Goal: Communication & Community: Participate in discussion

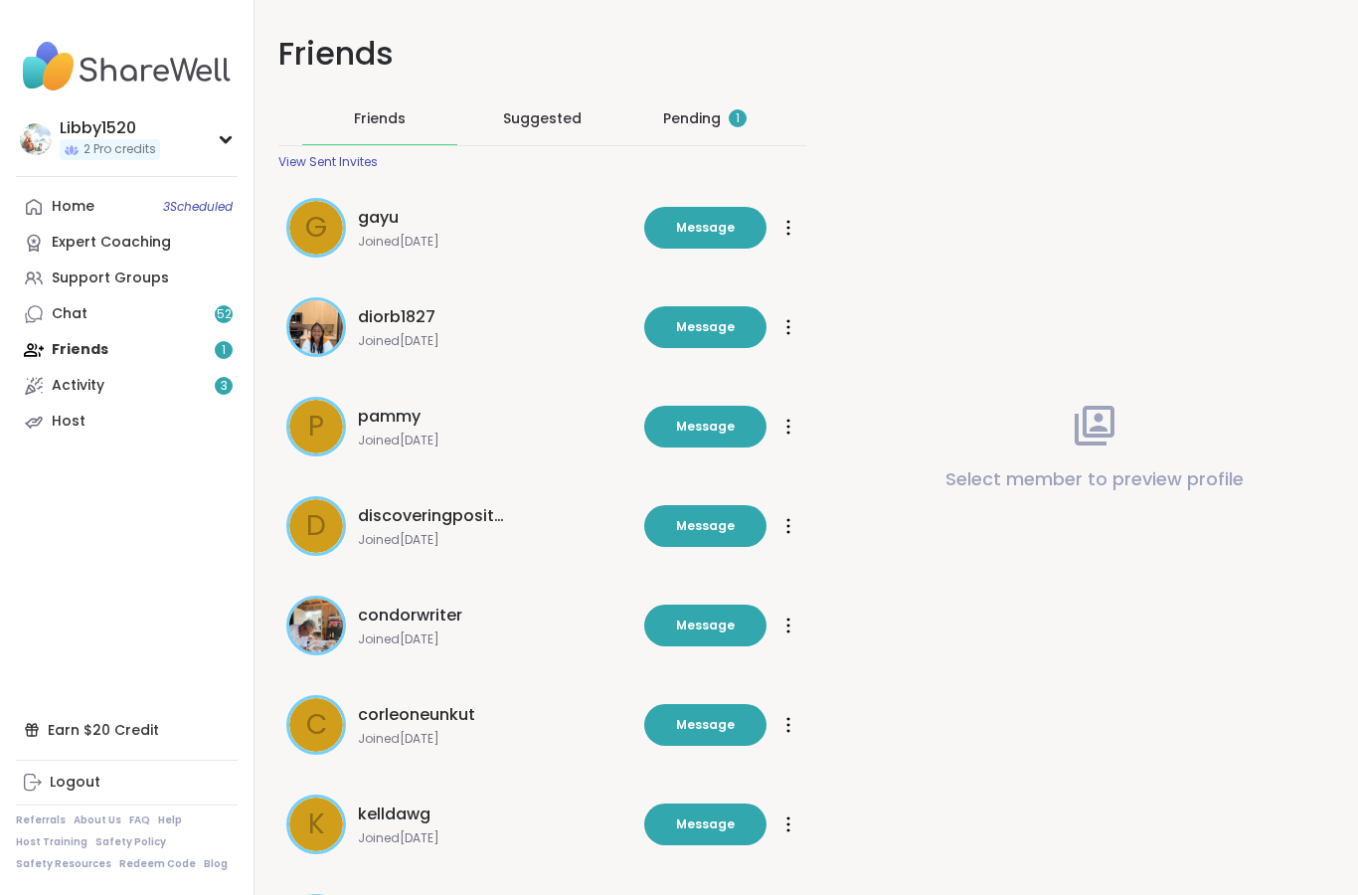
click at [717, 114] on div "Pending 1" at bounding box center [705, 118] width 84 height 20
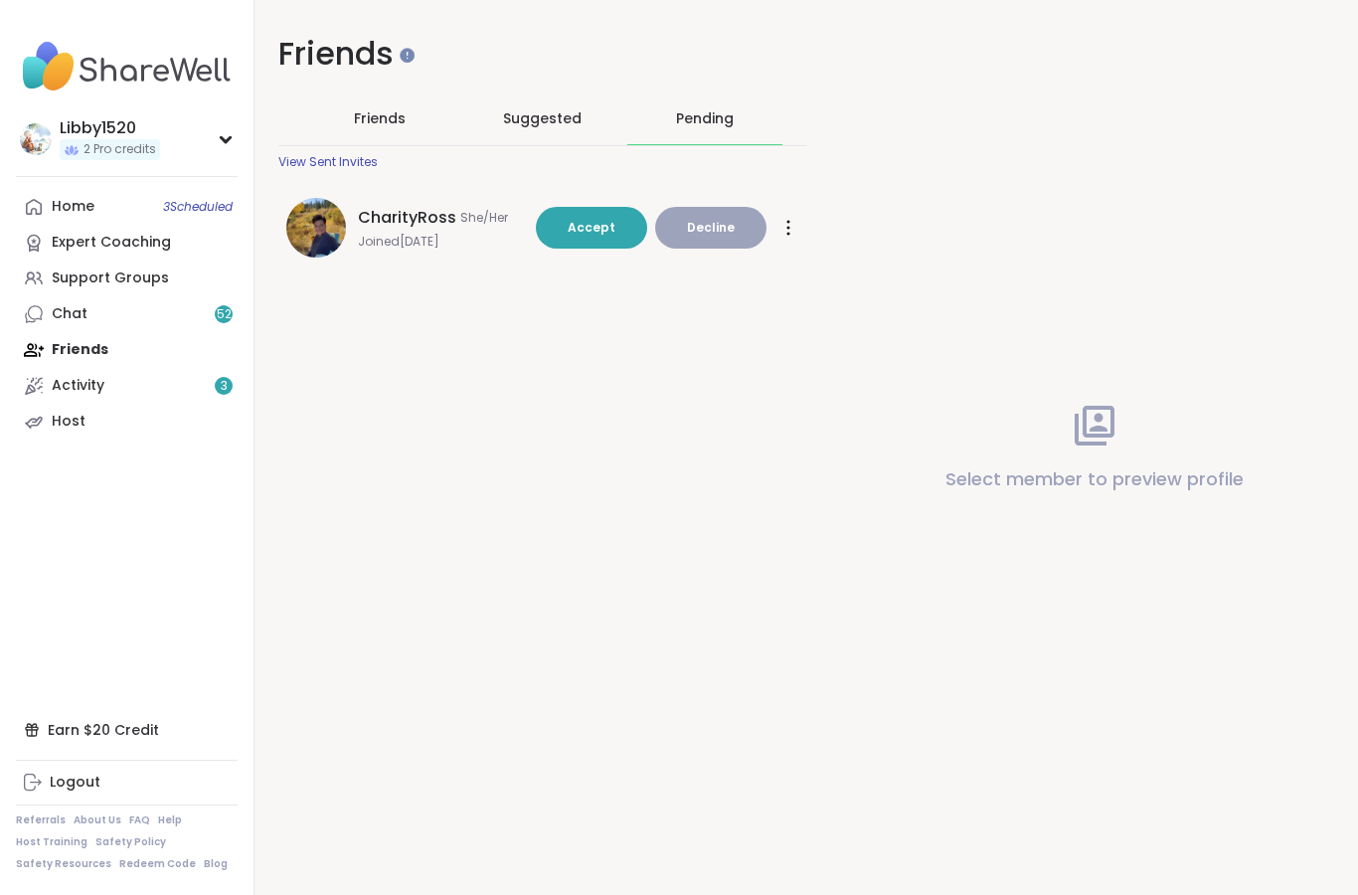
click at [596, 226] on span "Accept" at bounding box center [592, 227] width 48 height 17
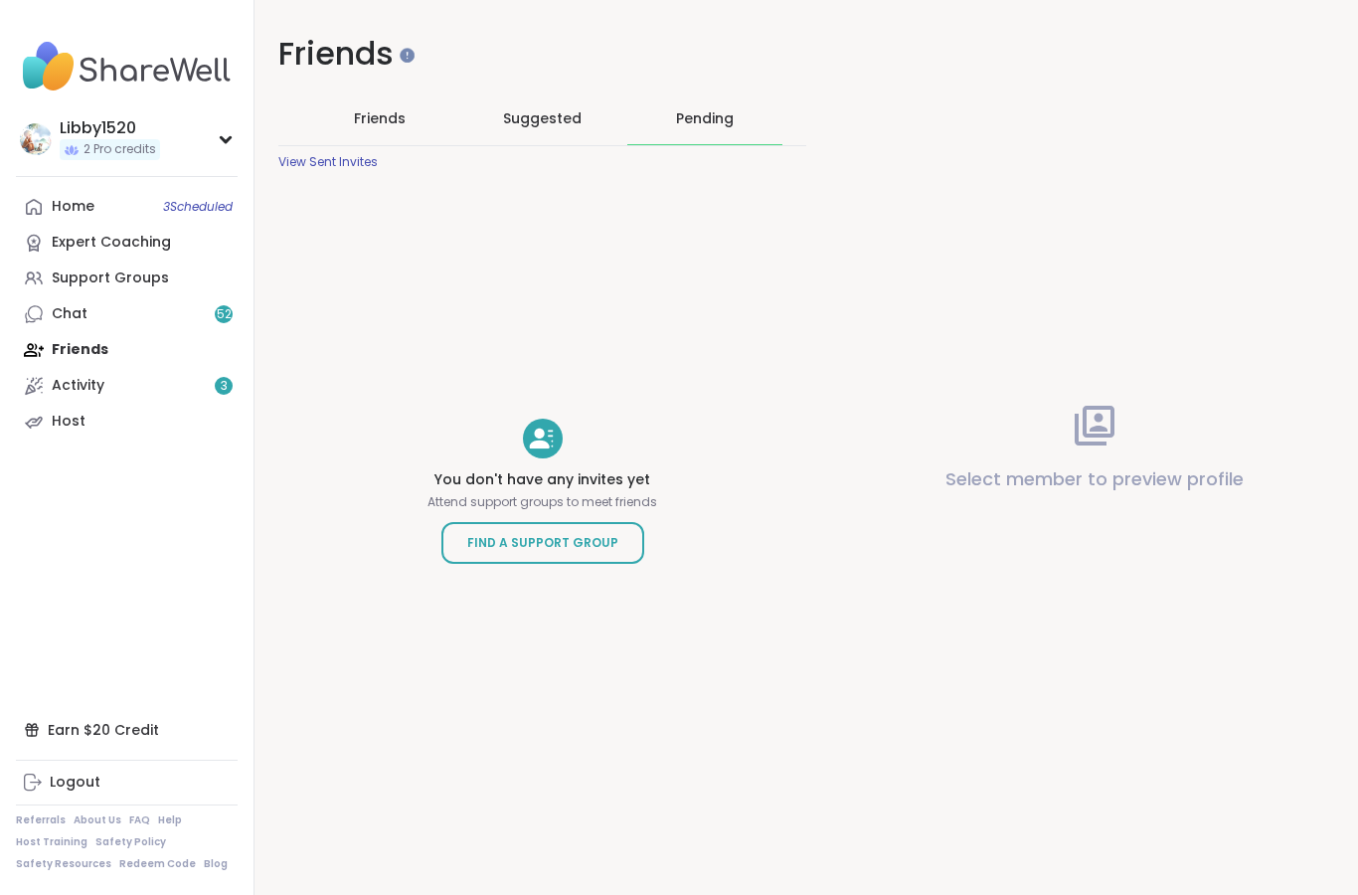
click at [164, 309] on link "Chat 52" at bounding box center [127, 314] width 222 height 36
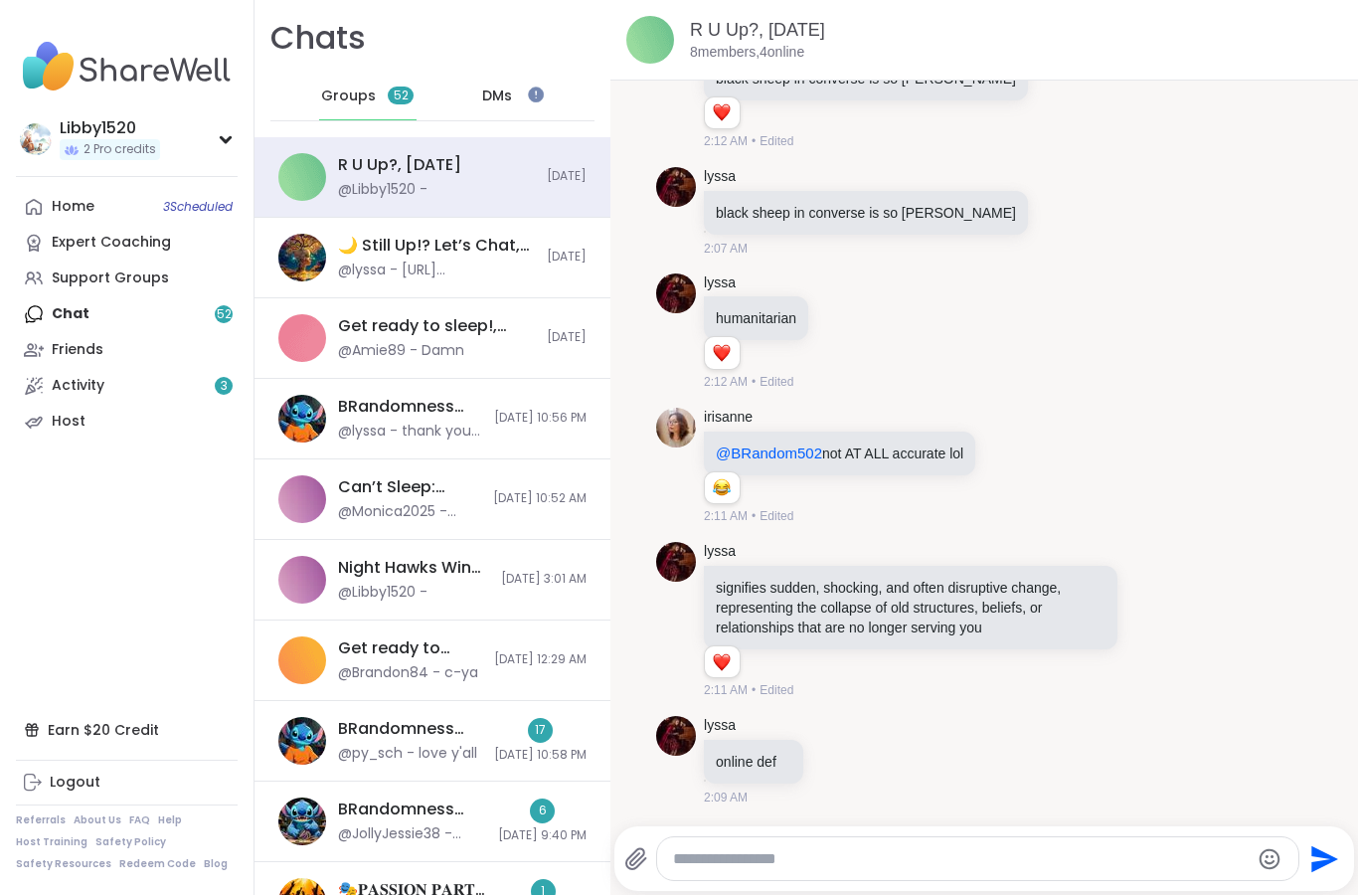
click at [163, 199] on span "3 Scheduled" at bounding box center [198, 207] width 70 height 16
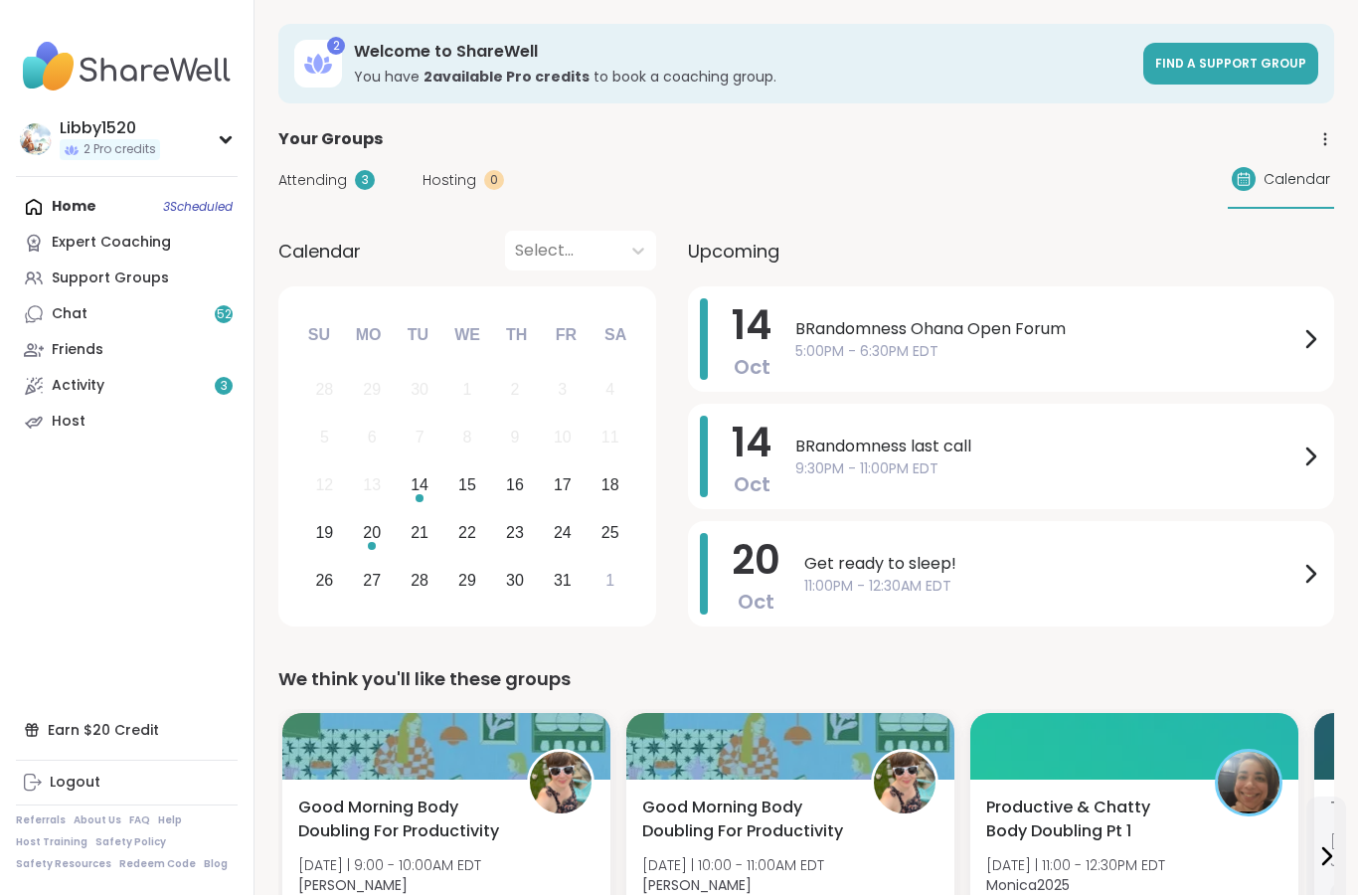
click at [216, 289] on link "Support Groups" at bounding box center [127, 279] width 222 height 36
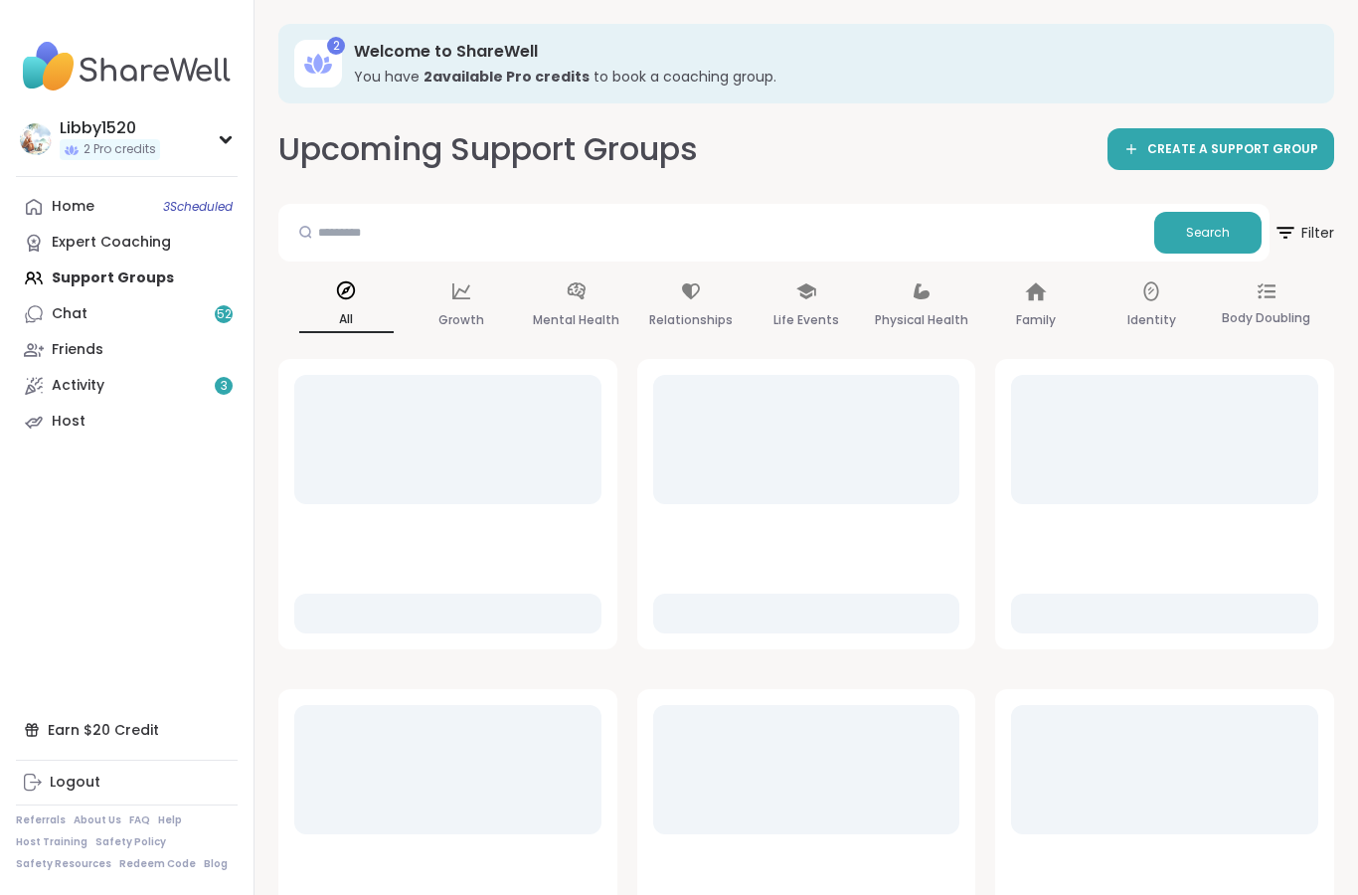
click at [201, 329] on link "Chat 52" at bounding box center [127, 314] width 222 height 36
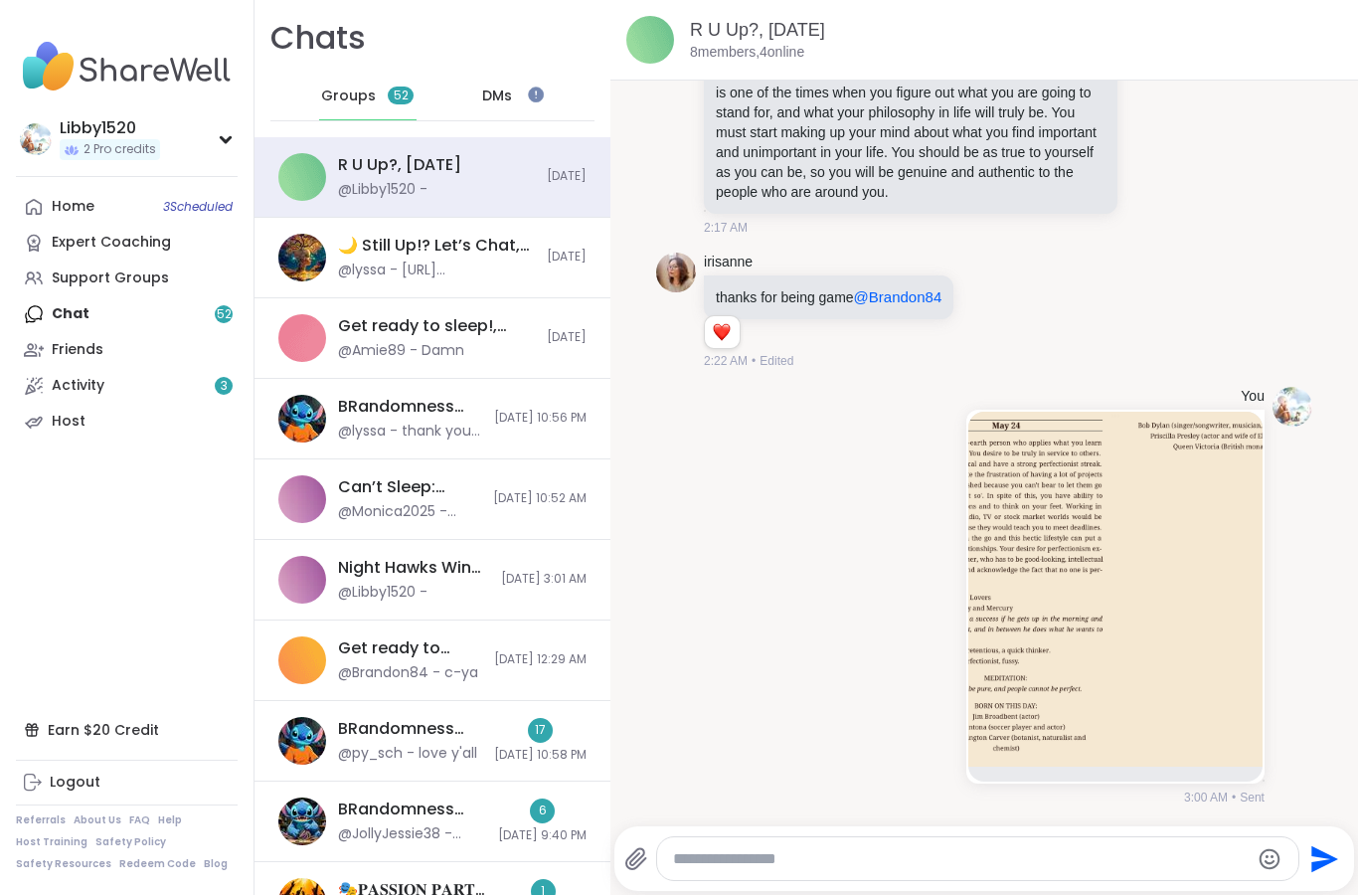
click at [501, 185] on div "R U Up?, [DATE] @Libby1520 -" at bounding box center [436, 177] width 197 height 46
click at [642, 859] on icon at bounding box center [636, 859] width 24 height 24
click at [0, 0] on input "file" at bounding box center [0, 0] width 0 height 0
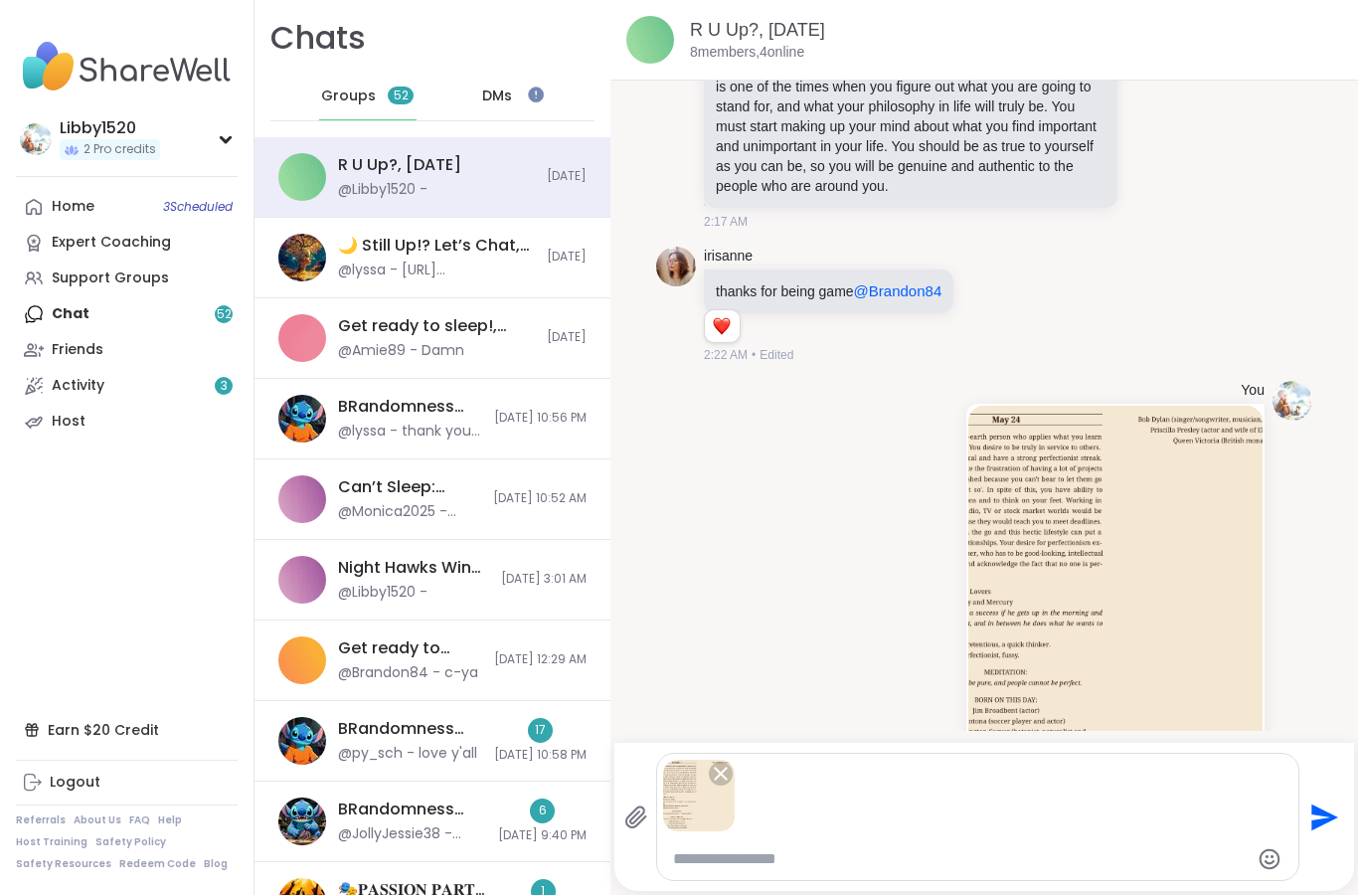
click at [1310, 820] on icon "Send" at bounding box center [1323, 817] width 32 height 32
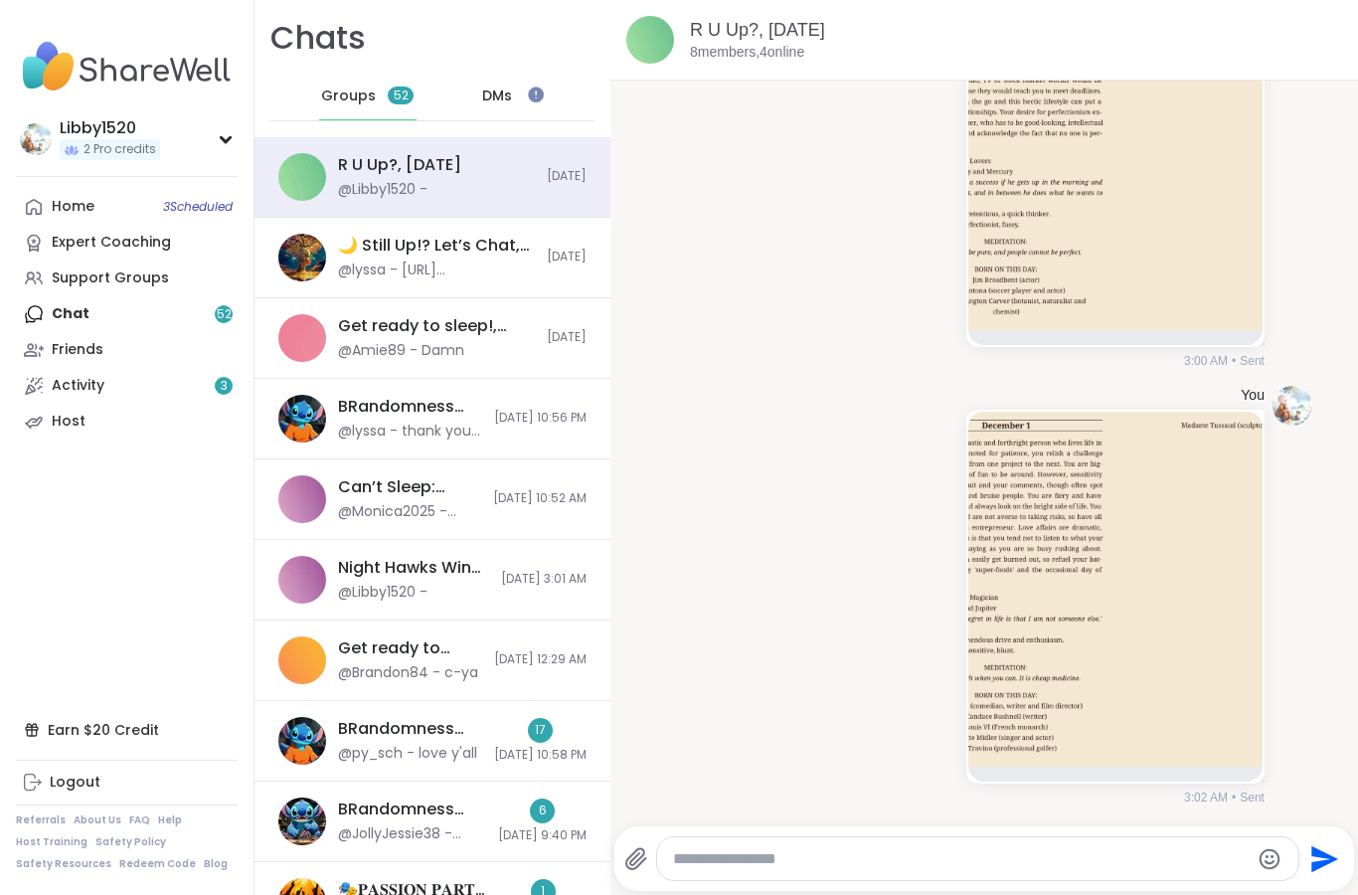
click at [646, 852] on icon at bounding box center [636, 859] width 24 height 24
click at [0, 0] on input "file" at bounding box center [0, 0] width 0 height 0
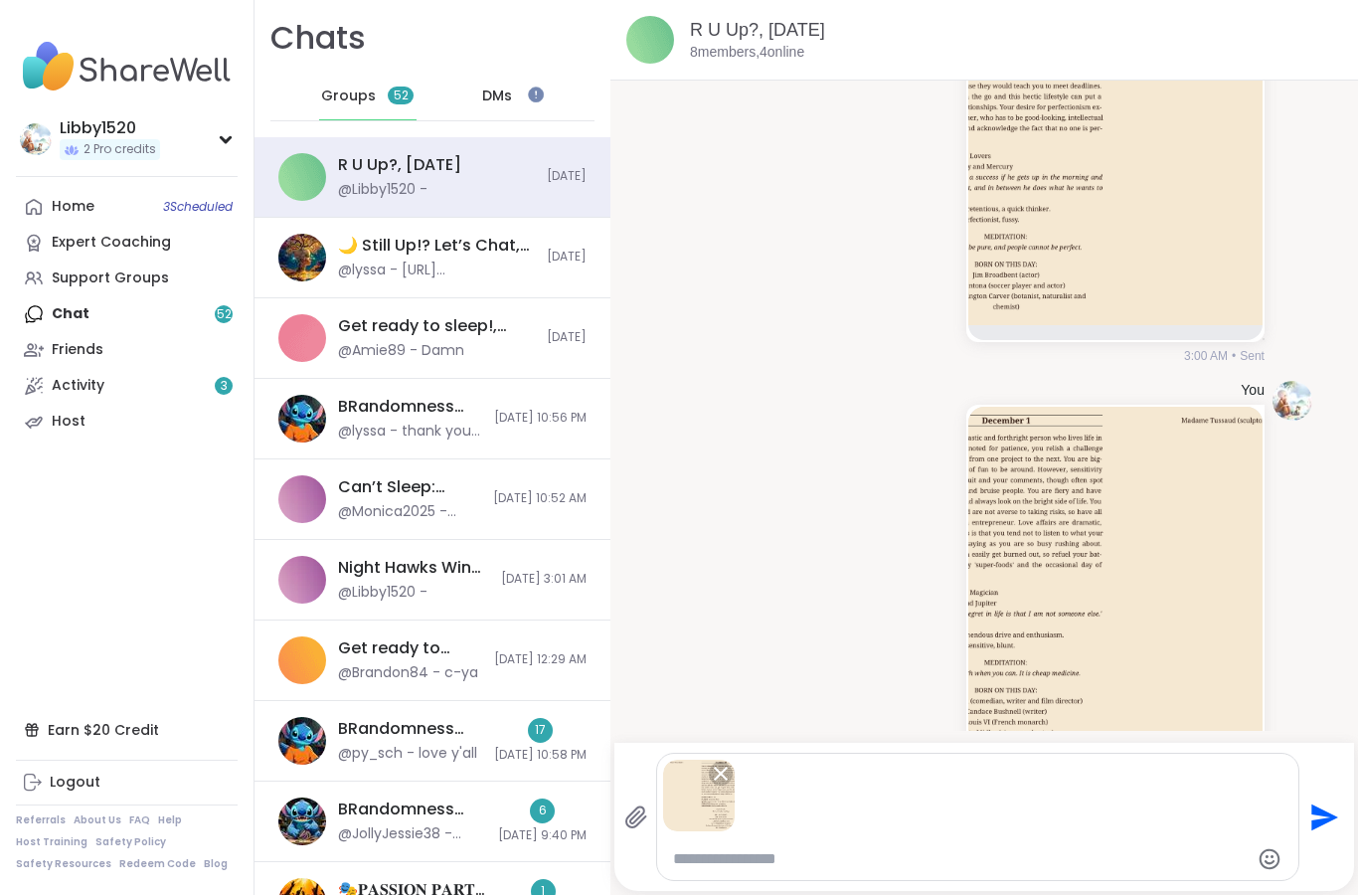
click at [1307, 816] on icon "Send" at bounding box center [1323, 817] width 32 height 32
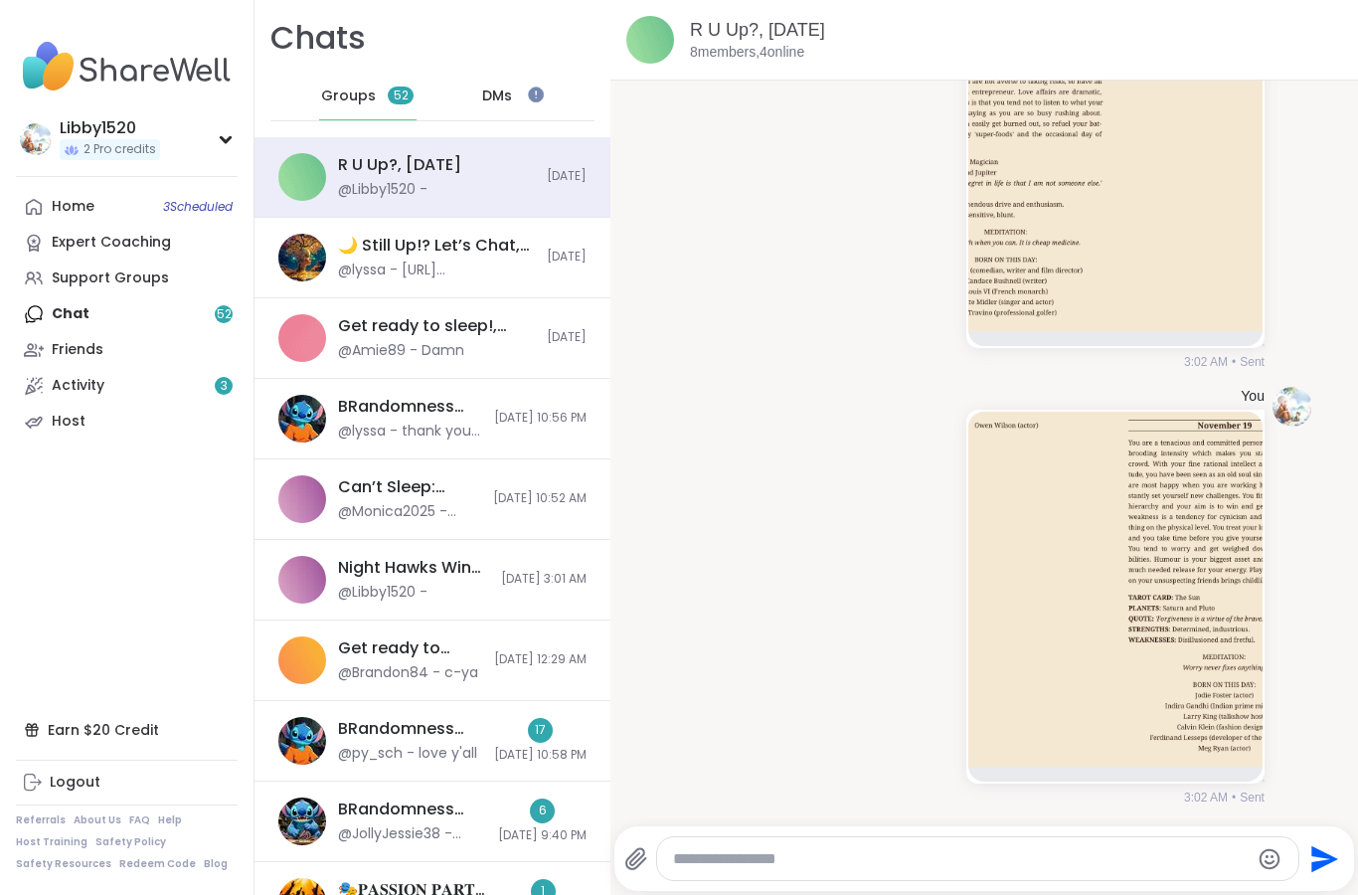
click at [641, 857] on icon at bounding box center [635, 858] width 19 height 21
click at [0, 0] on input "file" at bounding box center [0, 0] width 0 height 0
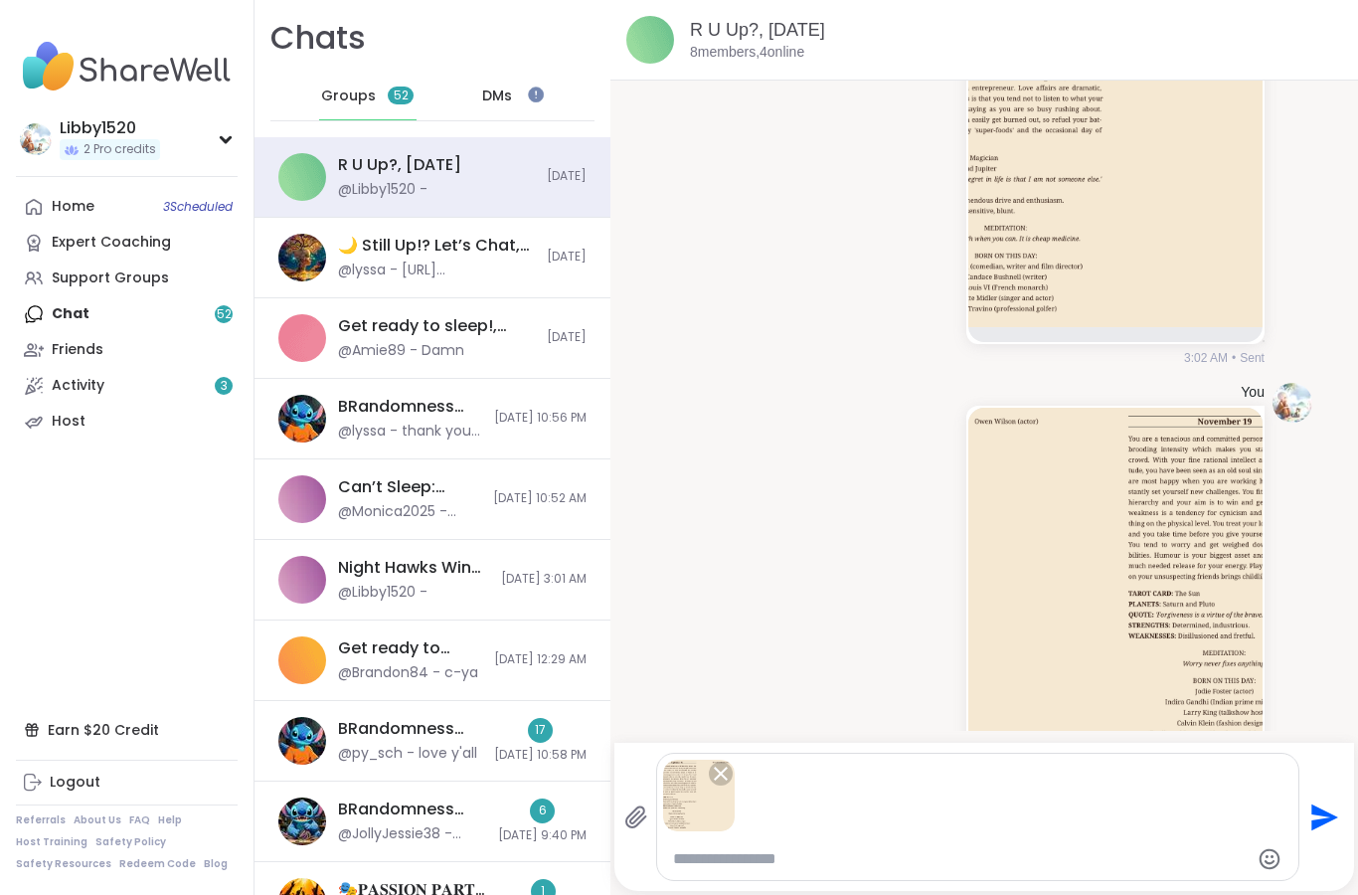
click at [1323, 822] on icon "Send" at bounding box center [1325, 816] width 27 height 27
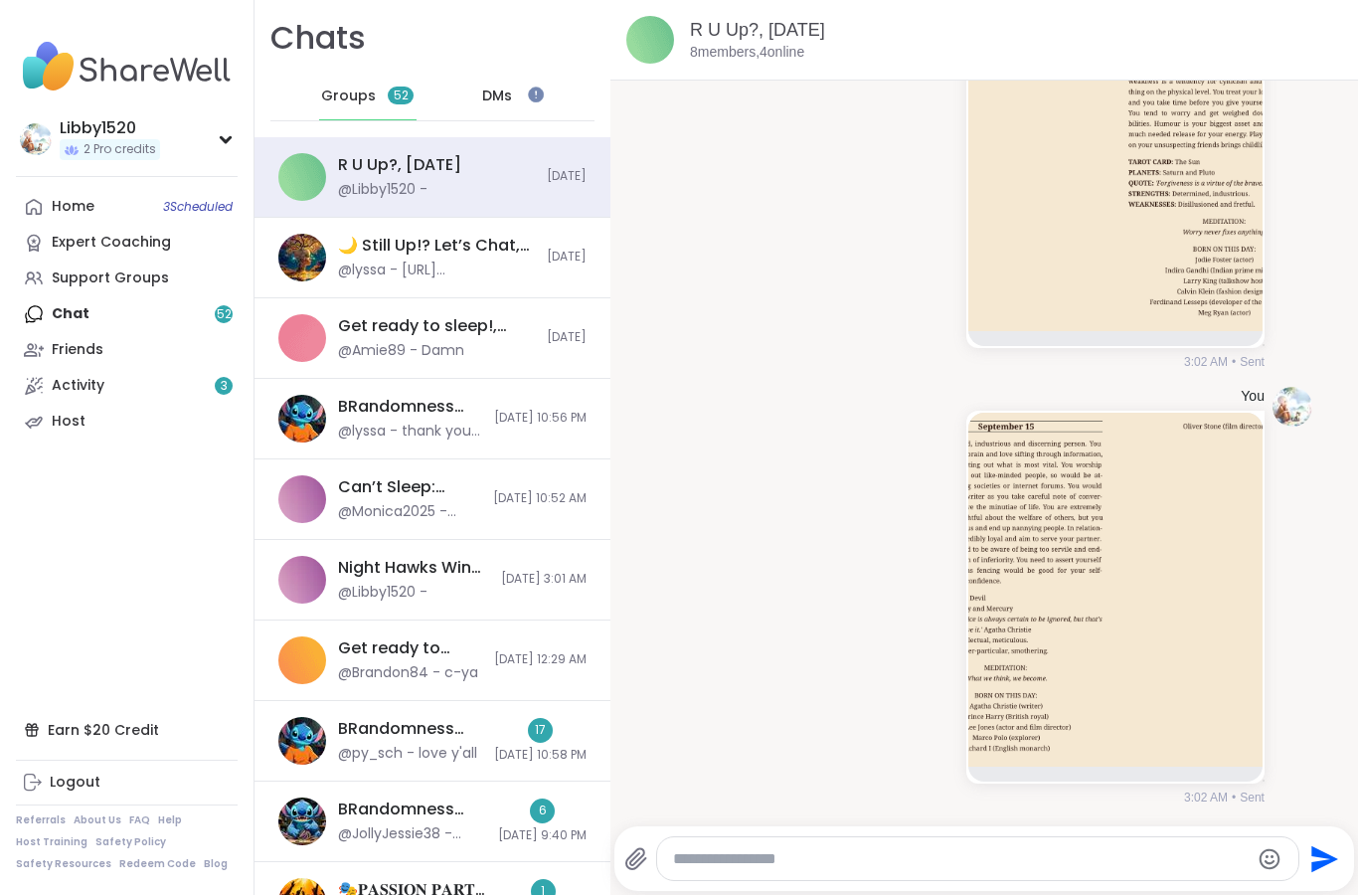
click at [635, 862] on icon at bounding box center [635, 858] width 19 height 21
click at [0, 0] on input "file" at bounding box center [0, 0] width 0 height 0
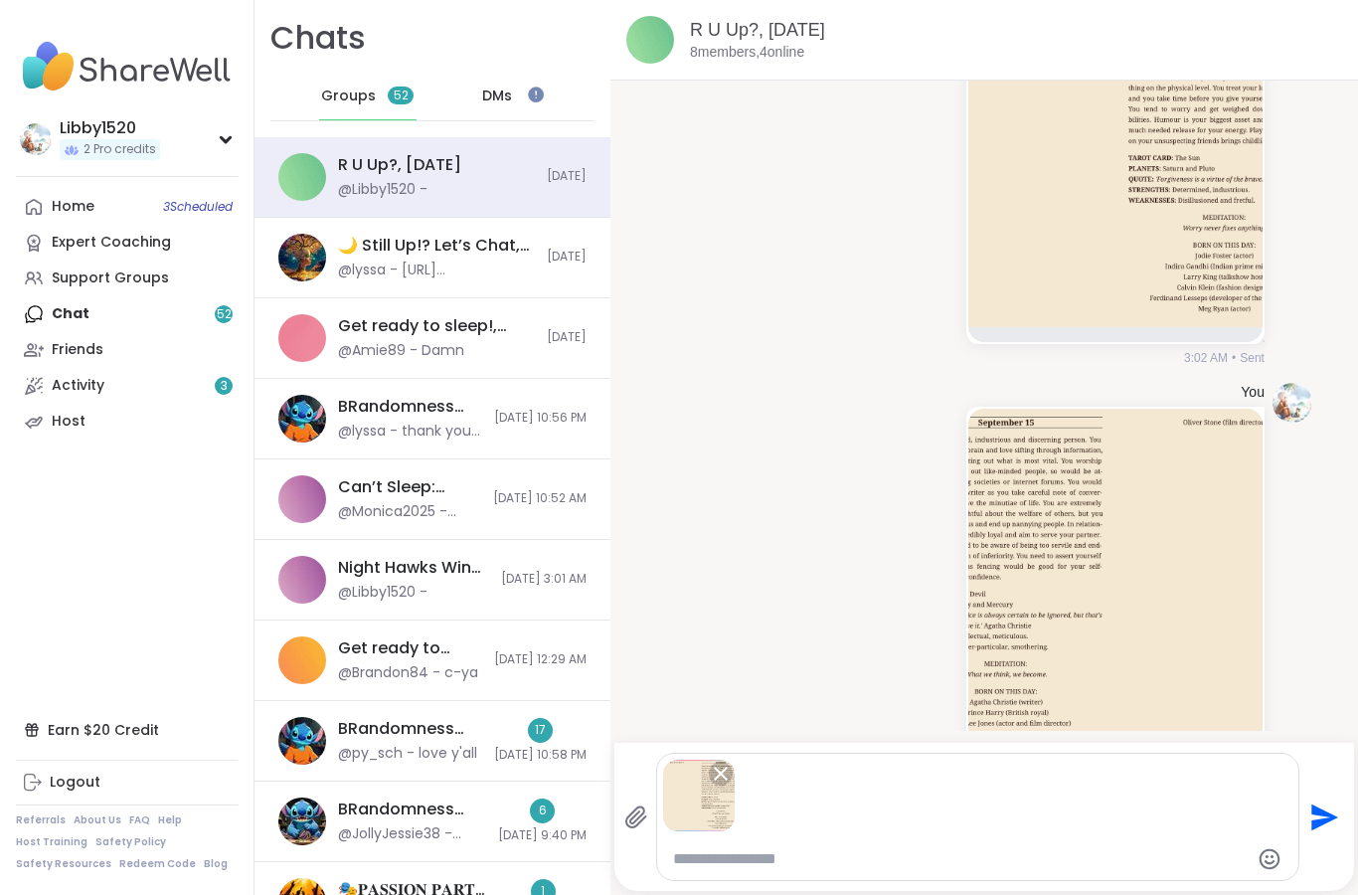
click at [1316, 815] on icon "Send" at bounding box center [1323, 817] width 32 height 32
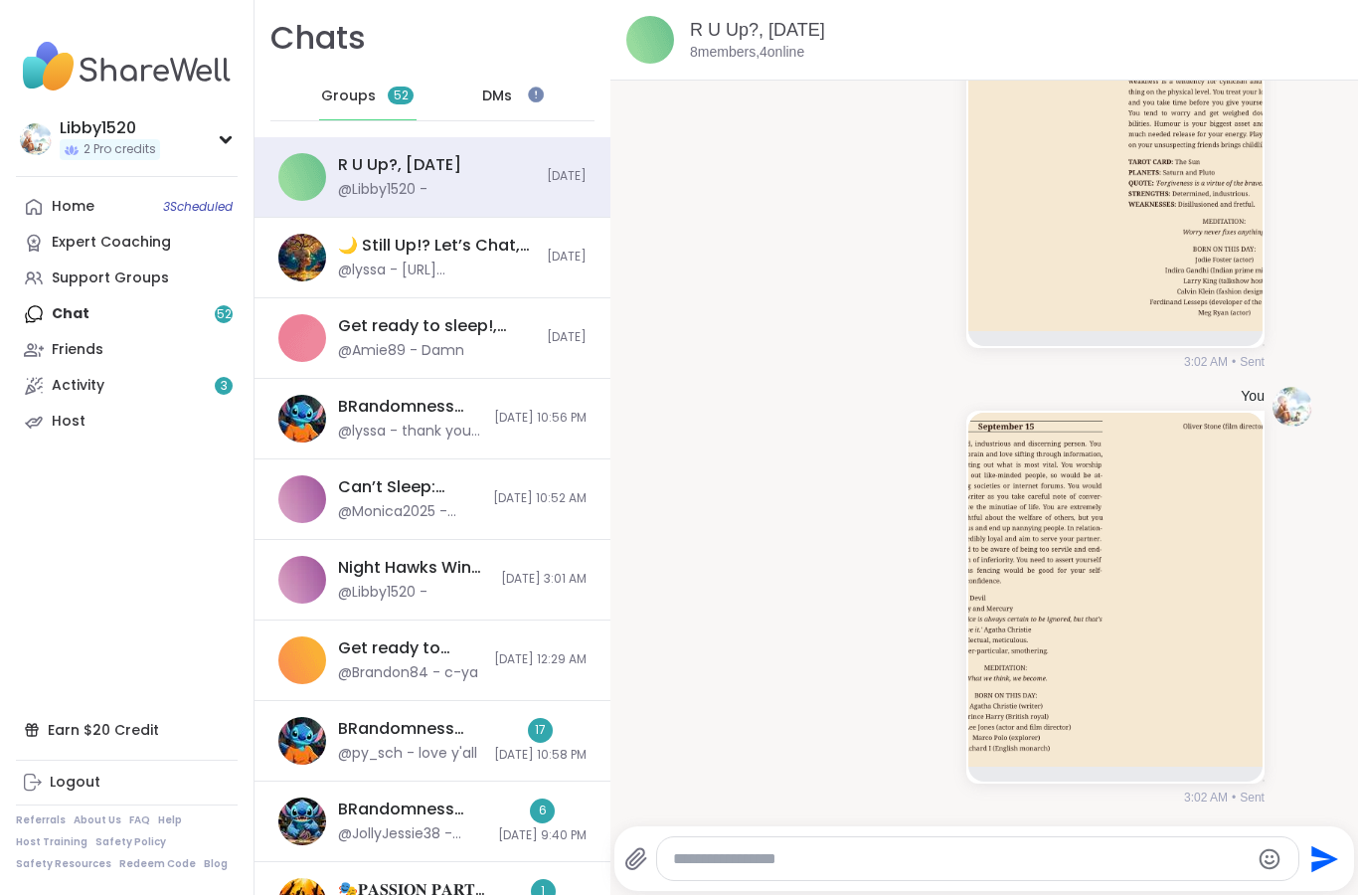
scroll to position [7178, 0]
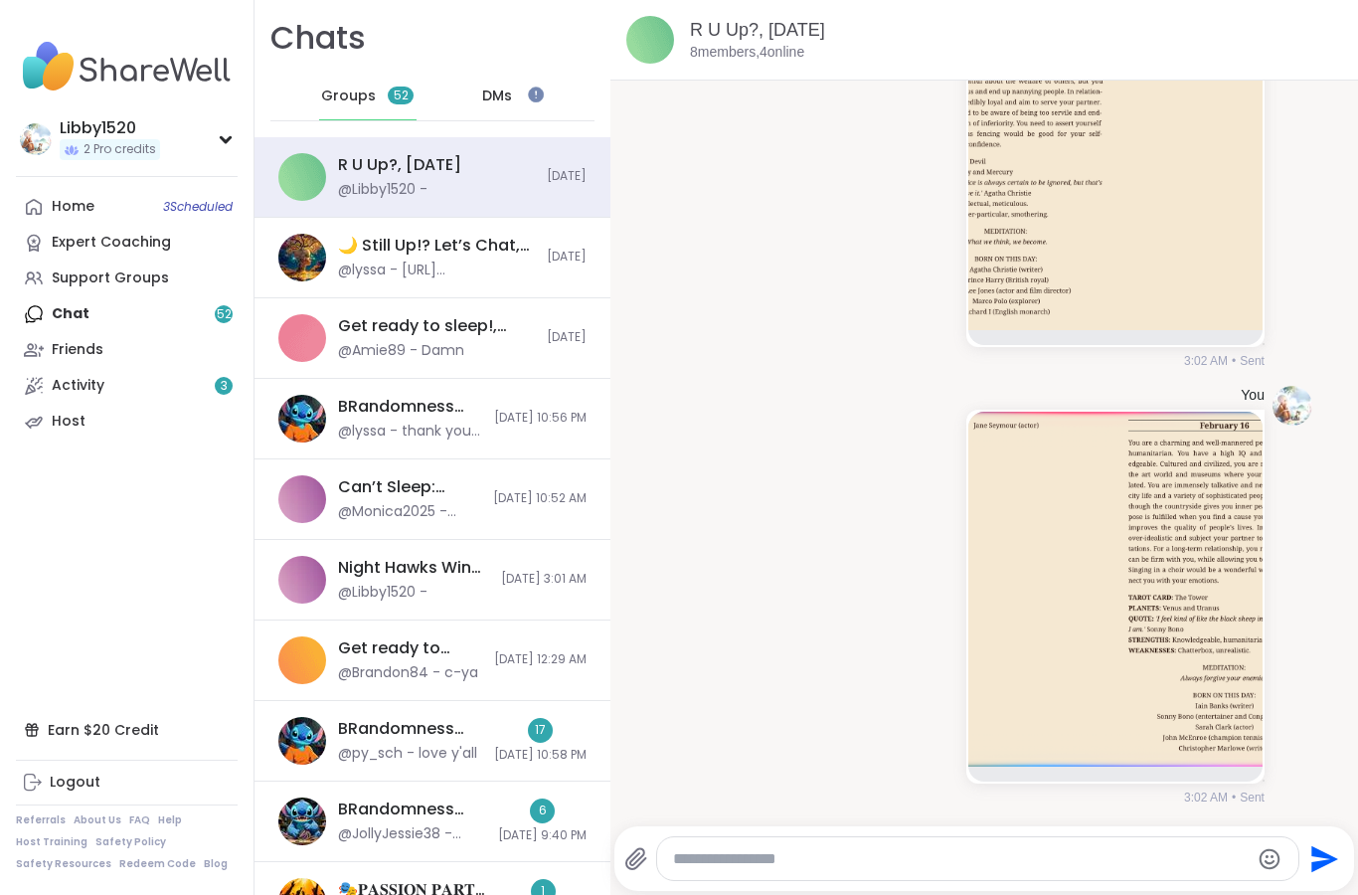
click at [639, 863] on icon at bounding box center [635, 858] width 19 height 21
click at [0, 0] on input "file" at bounding box center [0, 0] width 0 height 0
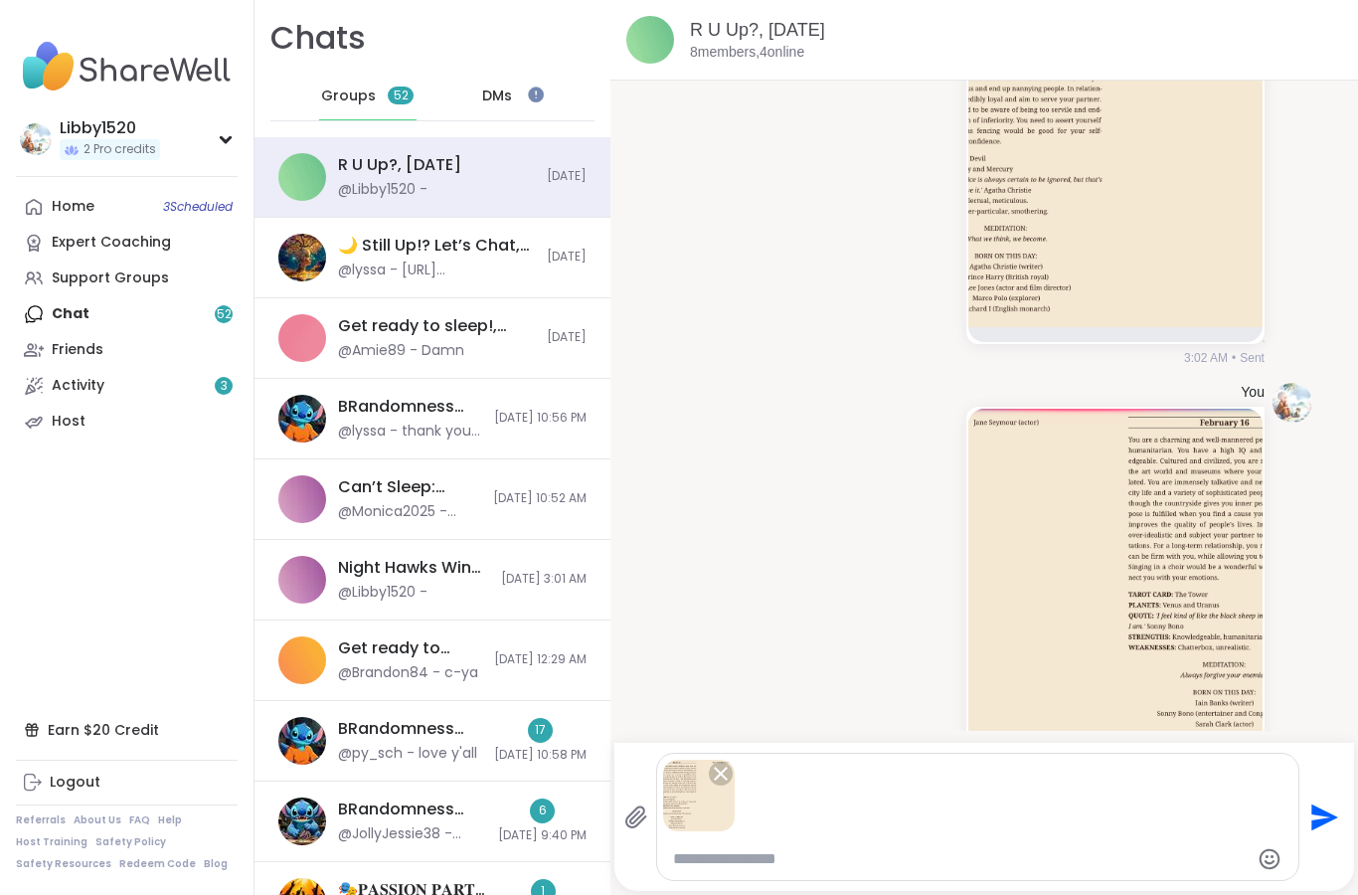
click at [1315, 827] on icon "Send" at bounding box center [1325, 816] width 27 height 27
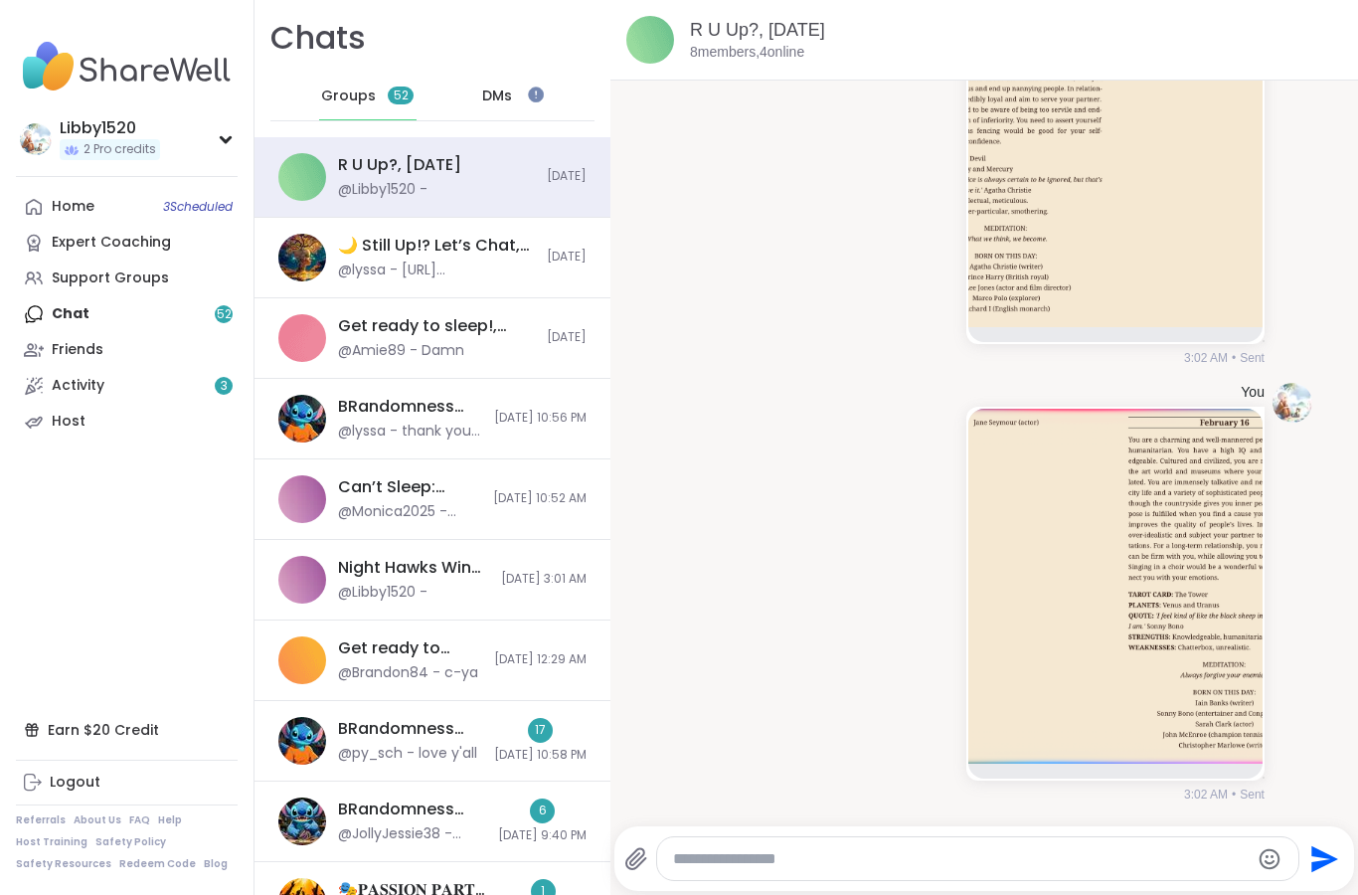
scroll to position [7614, 0]
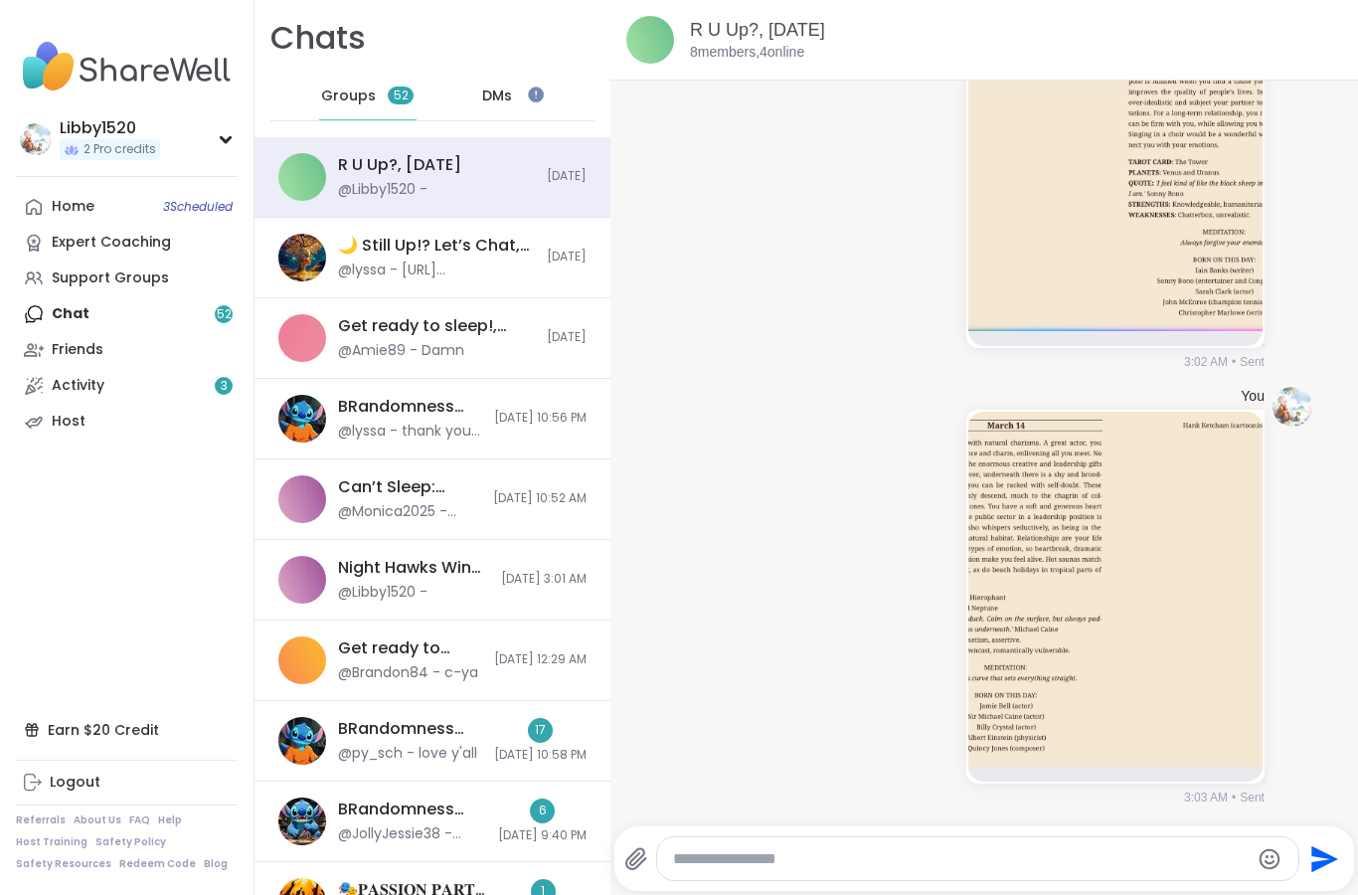
click at [631, 856] on icon at bounding box center [635, 858] width 19 height 21
click at [0, 0] on input "file" at bounding box center [0, 0] width 0 height 0
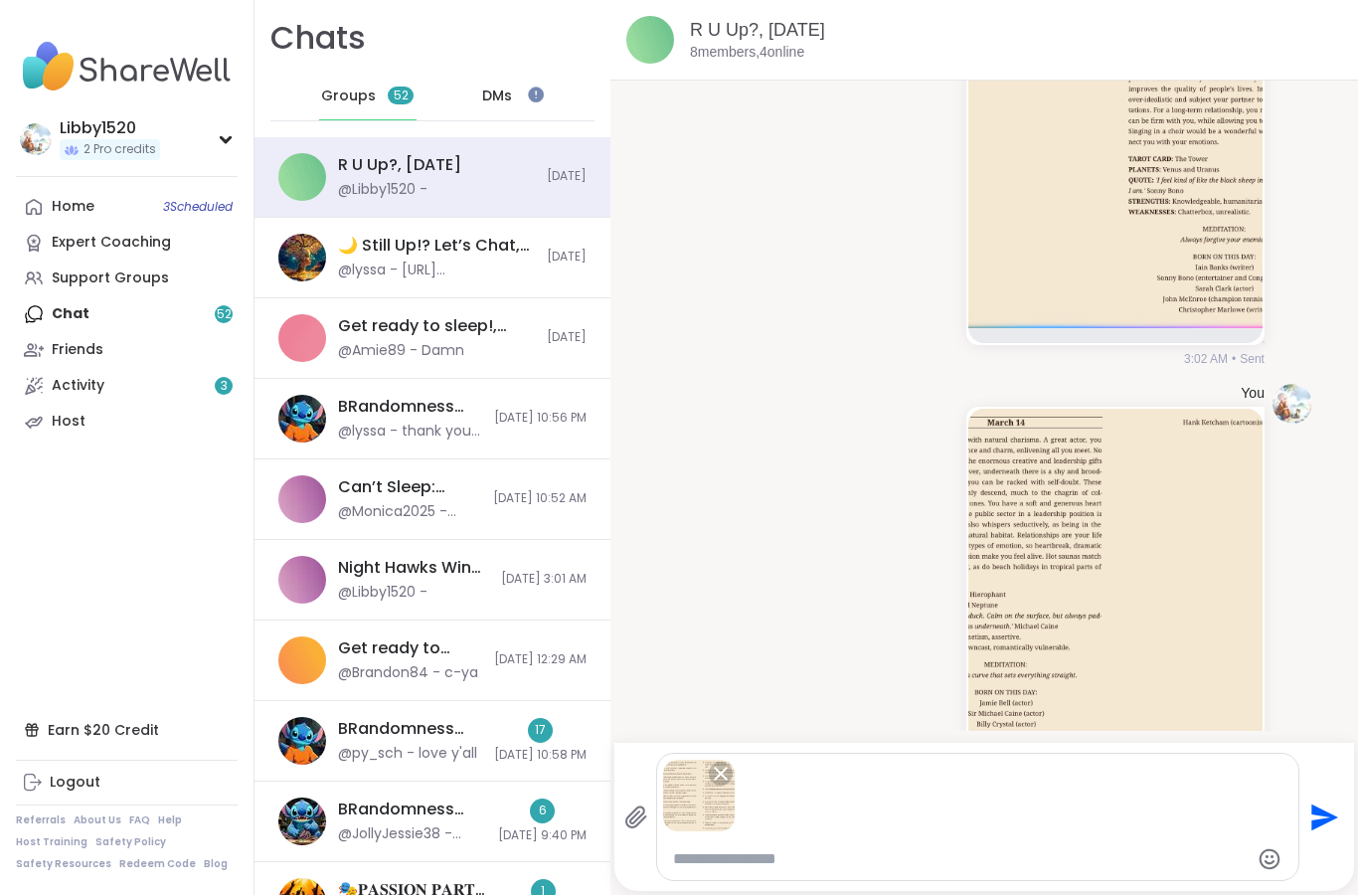
click at [1323, 829] on icon "Send" at bounding box center [1323, 817] width 32 height 32
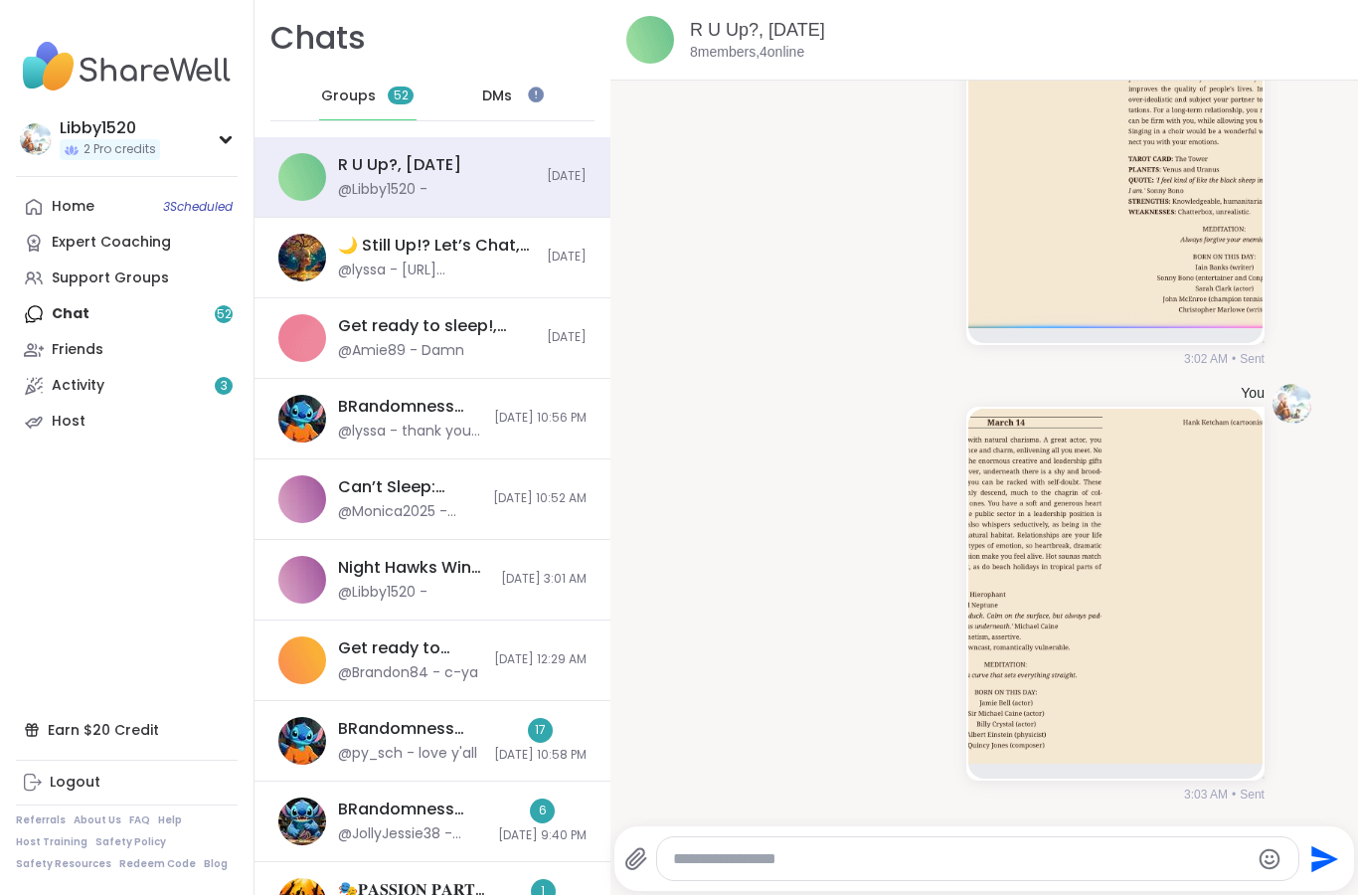
scroll to position [8049, 0]
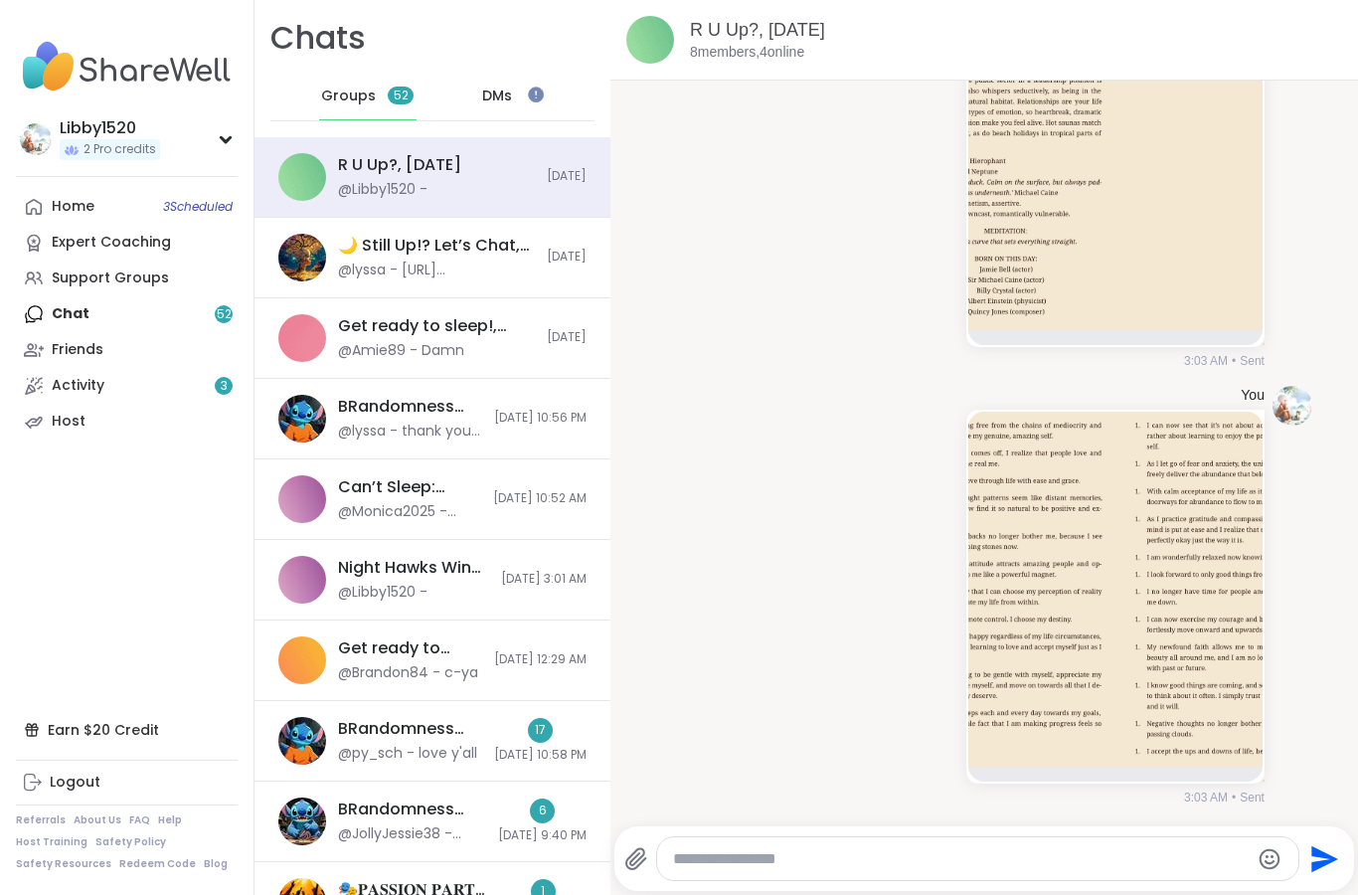
click at [785, 859] on textarea "Type your message" at bounding box center [961, 859] width 577 height 20
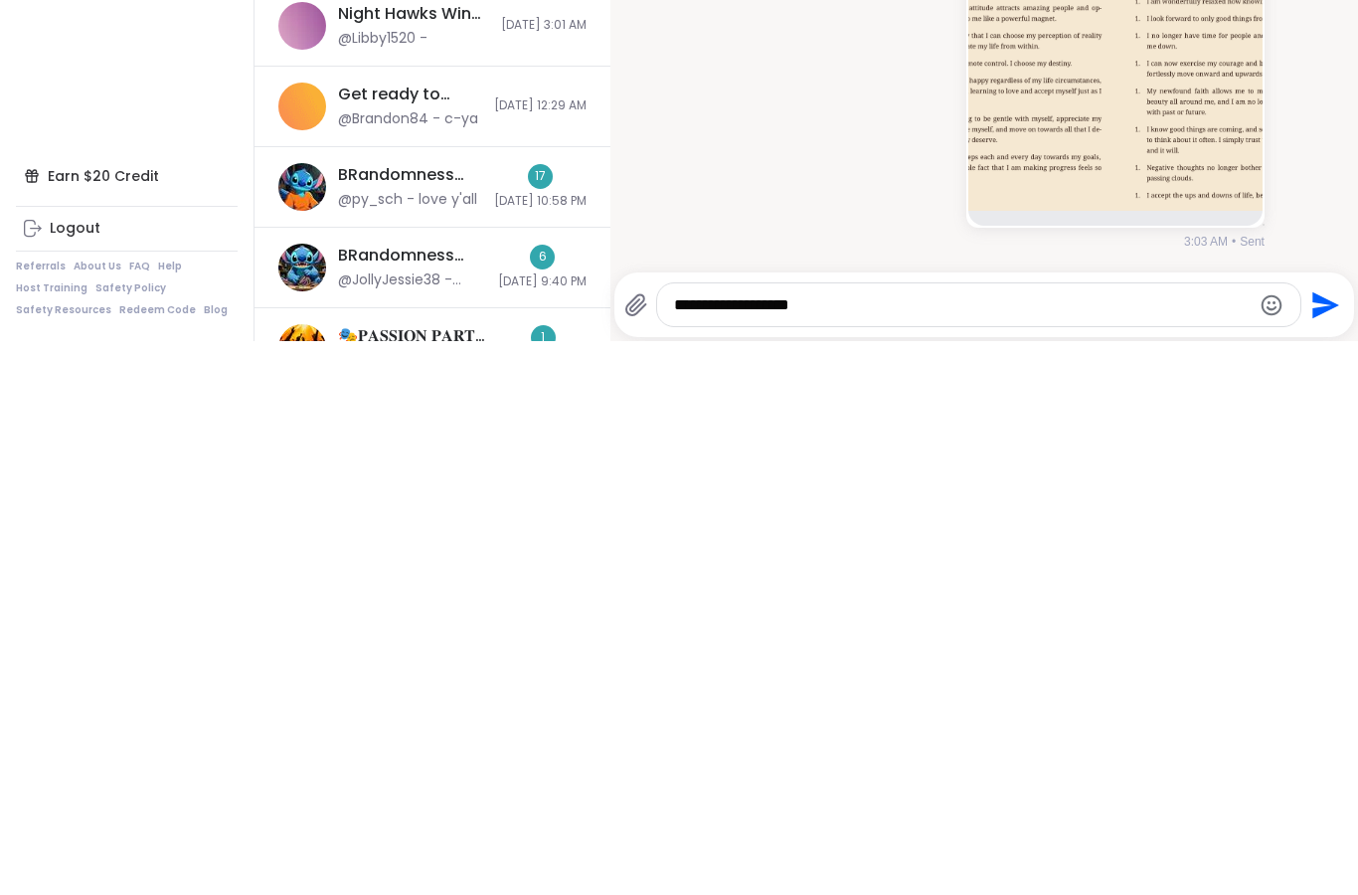
scroll to position [8155, 0]
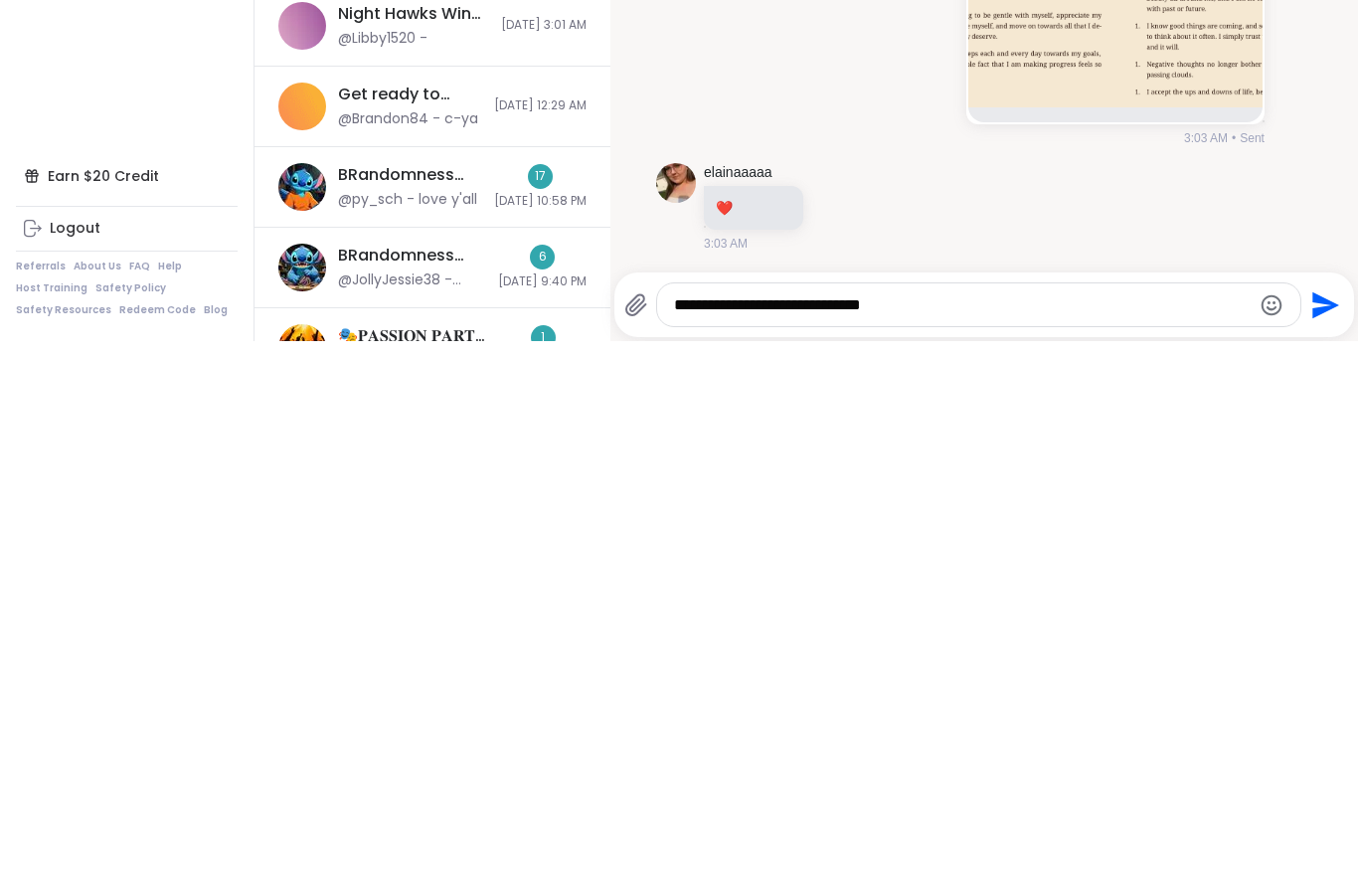
type textarea "**********"
click at [1308, 843] on icon "Send" at bounding box center [1324, 859] width 32 height 32
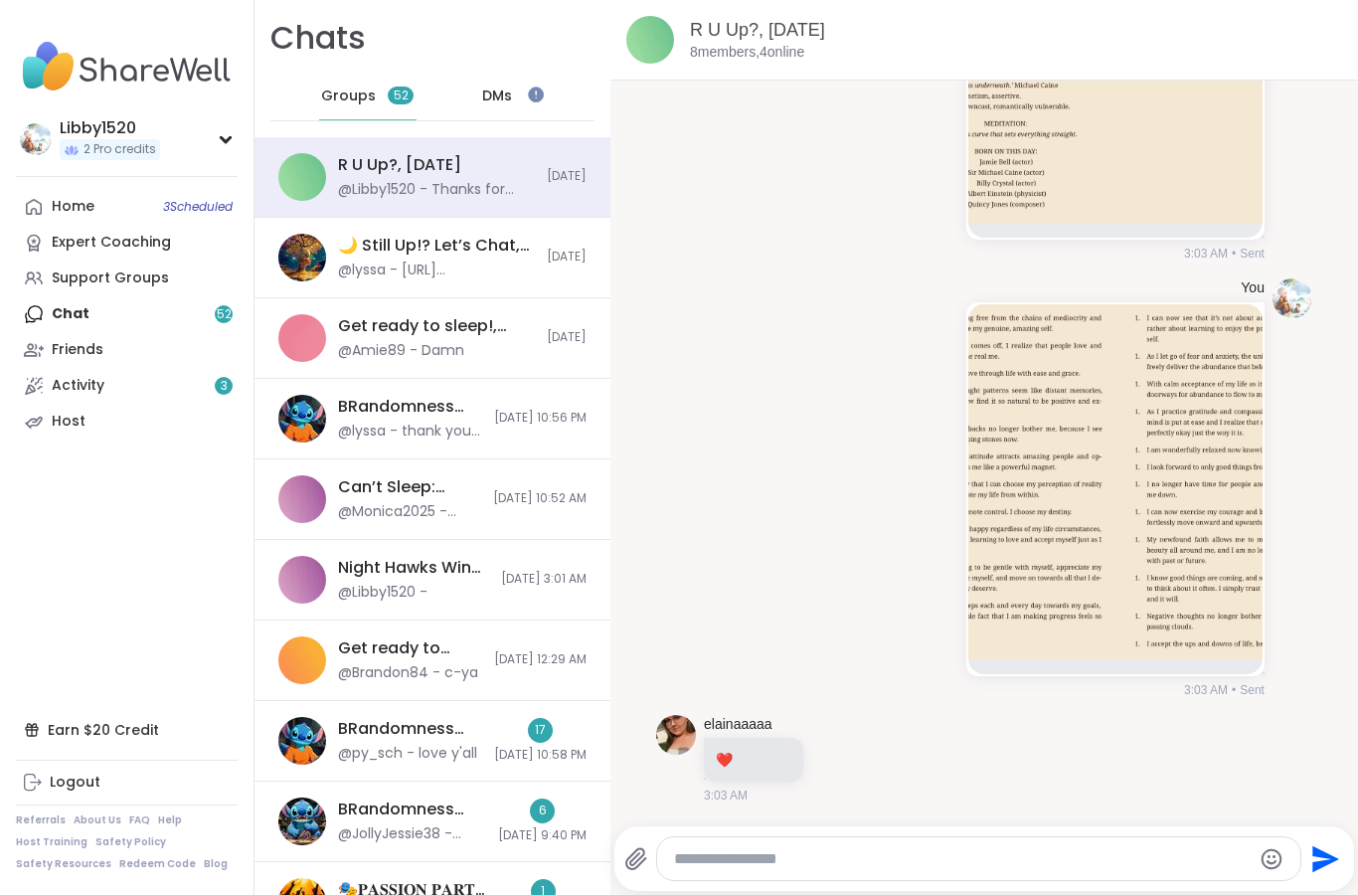
scroll to position [8260, 0]
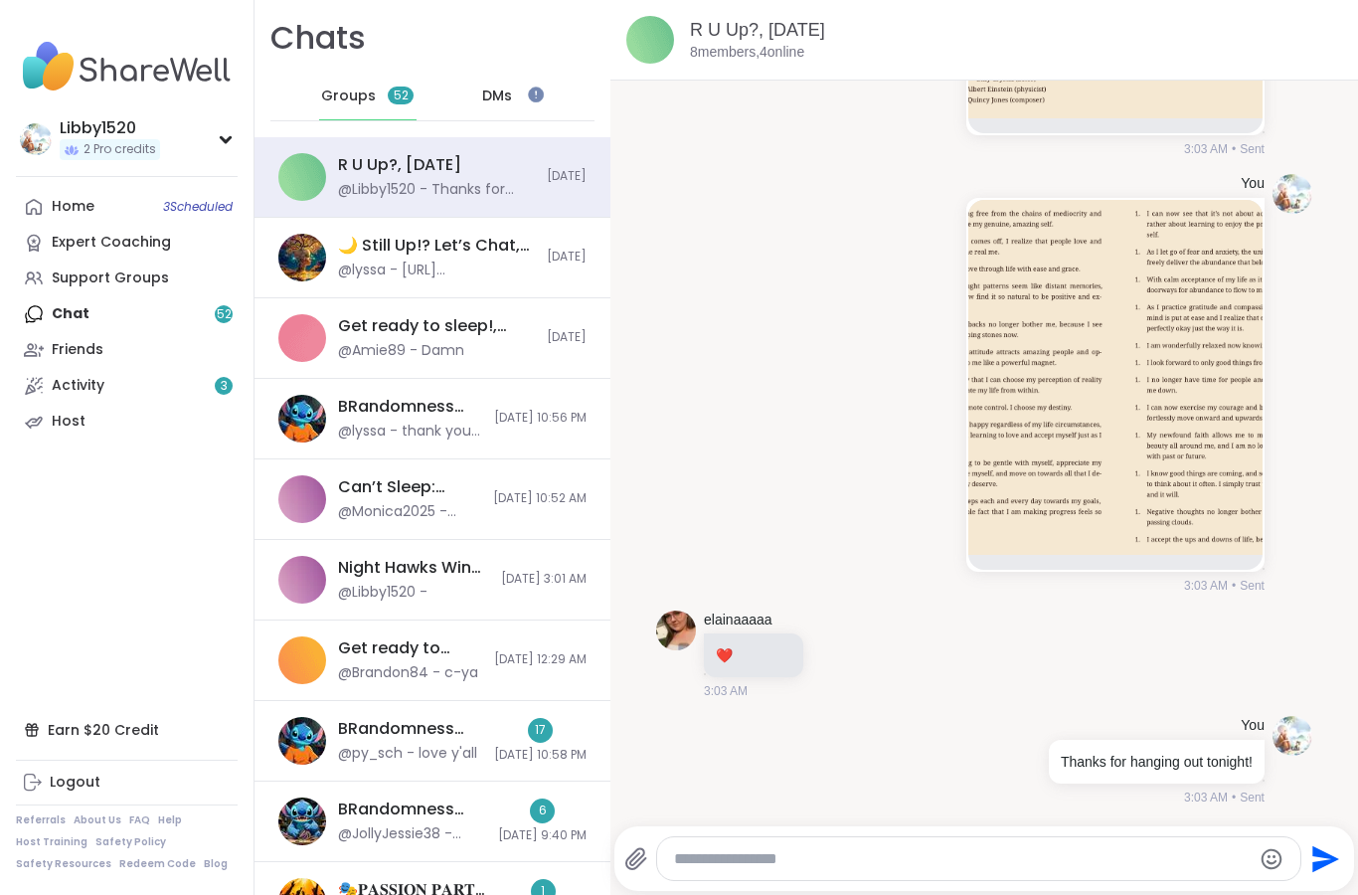
click at [805, 14] on div "R U Up?, [DATE] 8 members, 4 online" at bounding box center [985, 40] width 748 height 81
click at [799, 30] on link "R U Up?, [DATE]" at bounding box center [757, 30] width 135 height 20
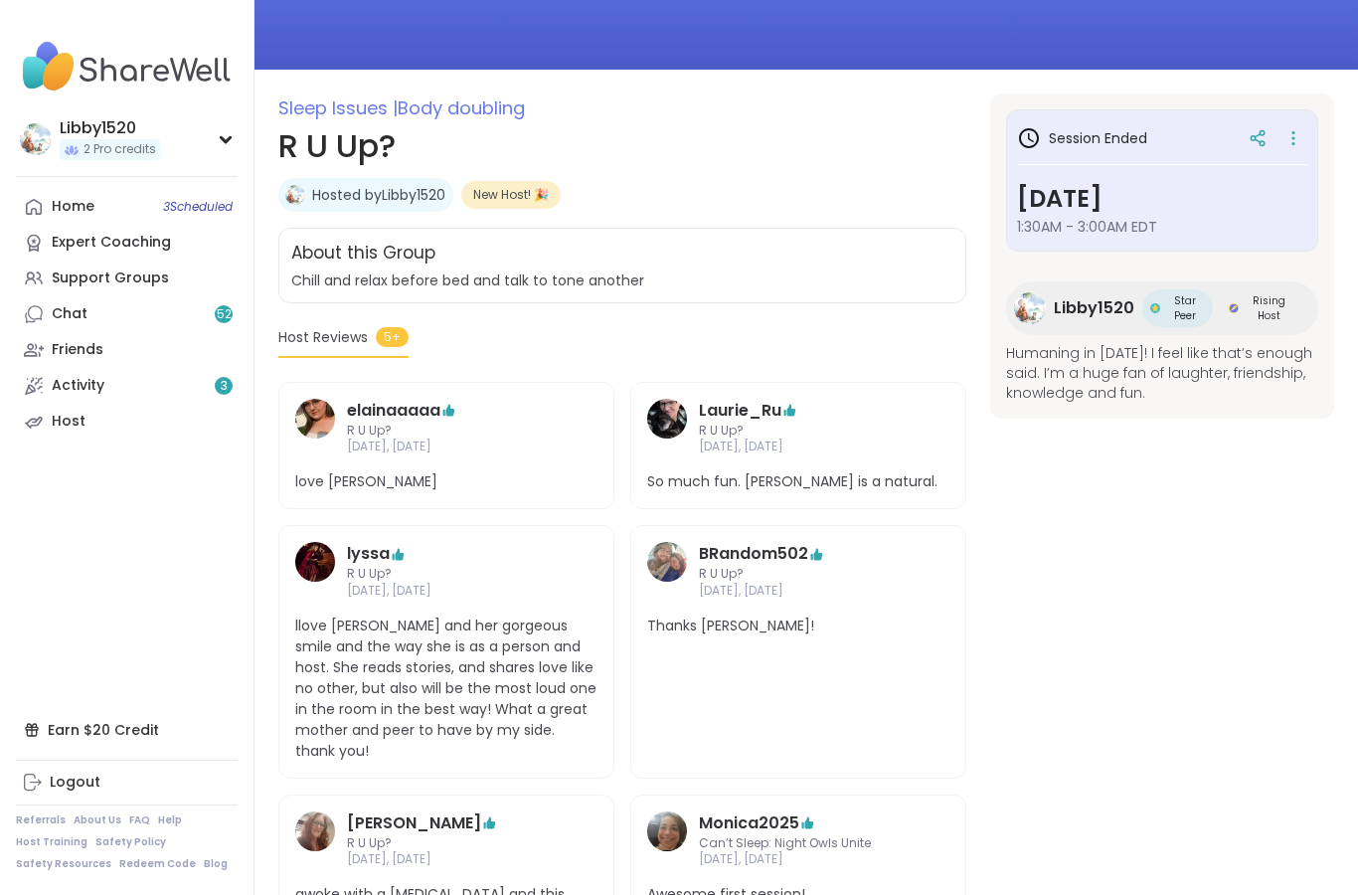
scroll to position [189, 0]
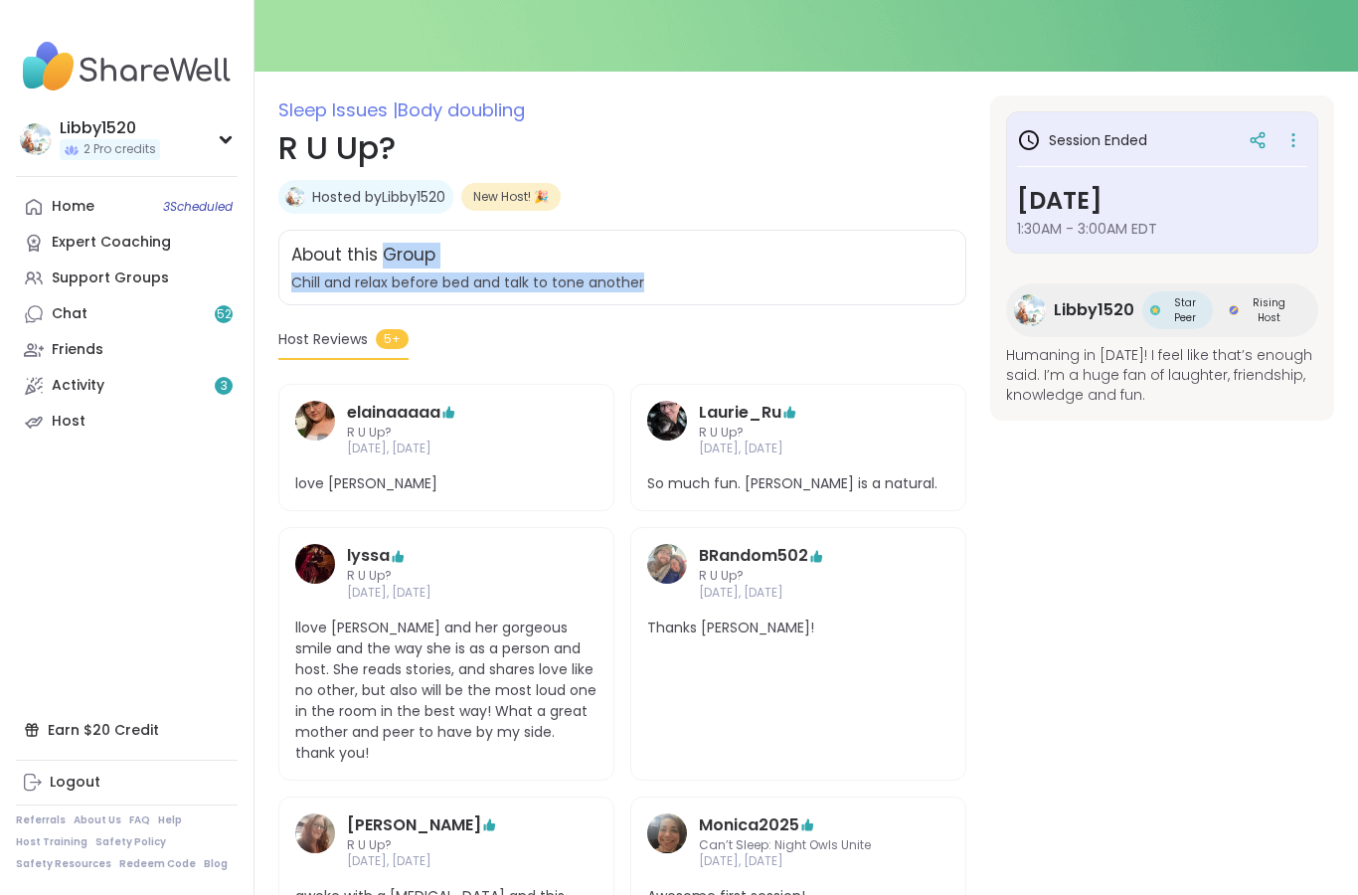
click at [753, 263] on div "About this Group" at bounding box center [622, 256] width 662 height 26
click at [1298, 133] on icon at bounding box center [1294, 140] width 20 height 28
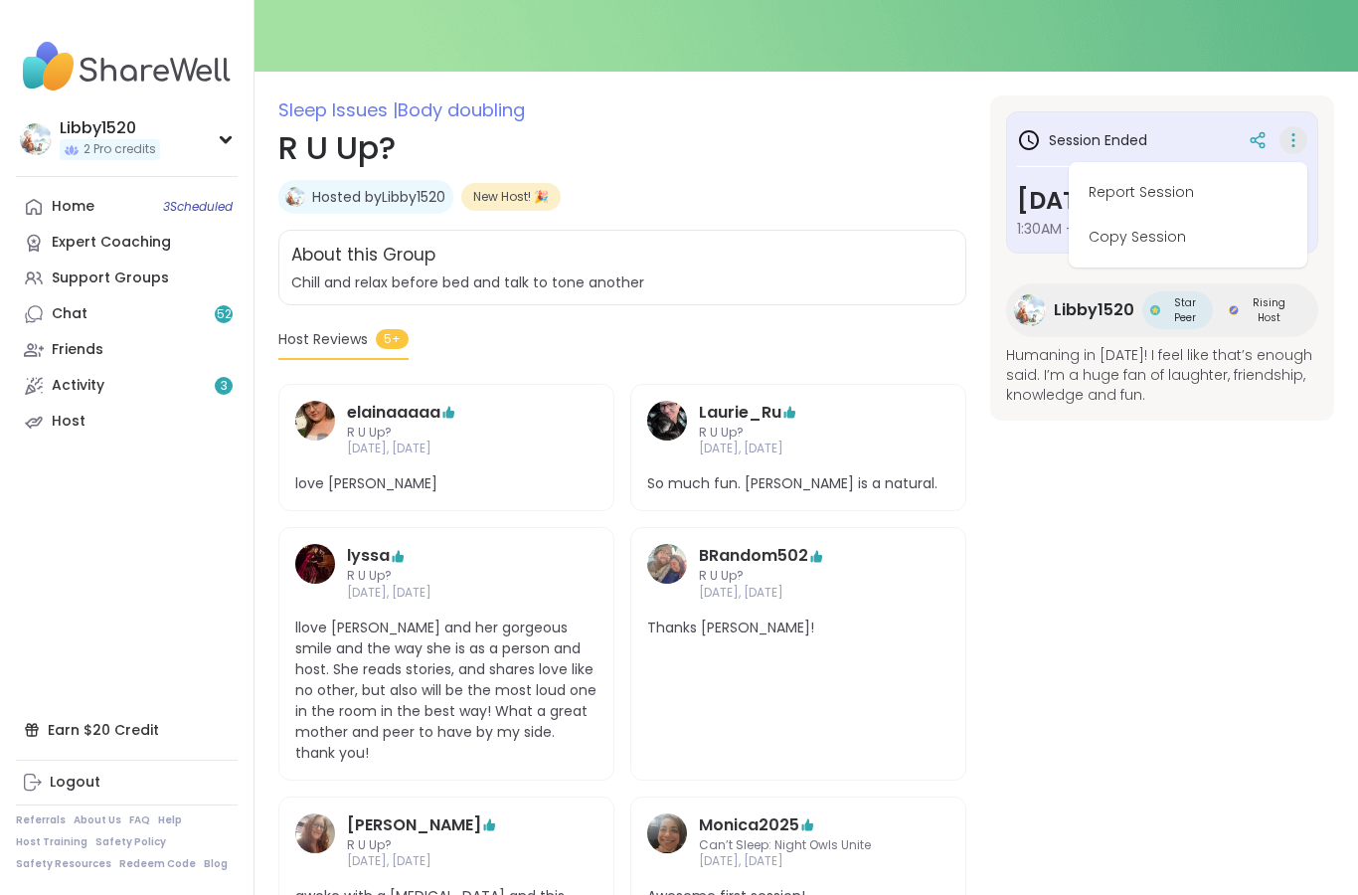
click at [499, 209] on div "New Host! 🎉" at bounding box center [510, 197] width 99 height 28
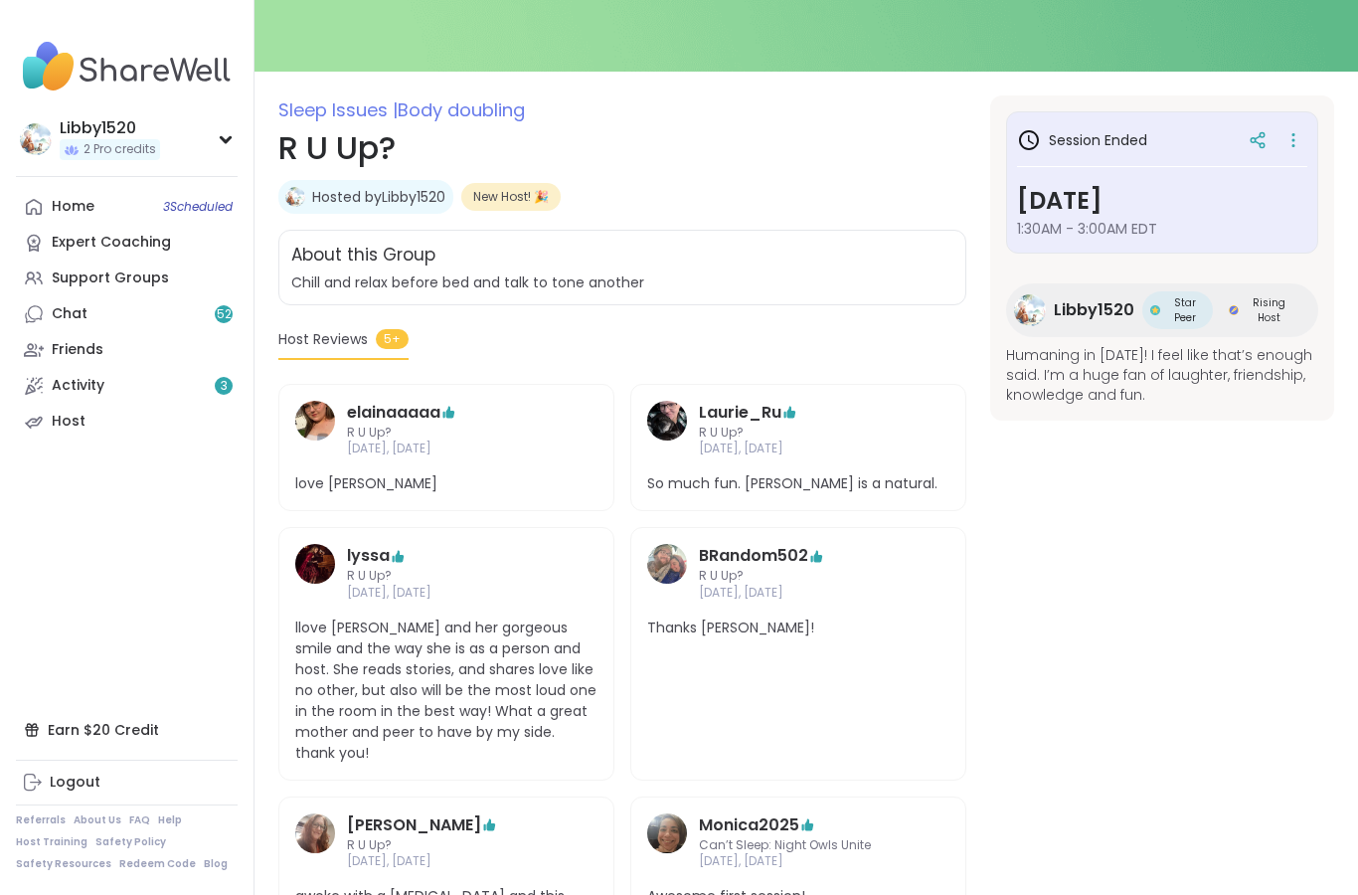
click at [475, 268] on div "About this Group Chill and relax before bed and talk to tone another" at bounding box center [622, 268] width 688 height 76
click at [556, 265] on div "About this Group" at bounding box center [622, 256] width 662 height 26
click at [493, 187] on div "New Host! 🎉" at bounding box center [510, 197] width 99 height 28
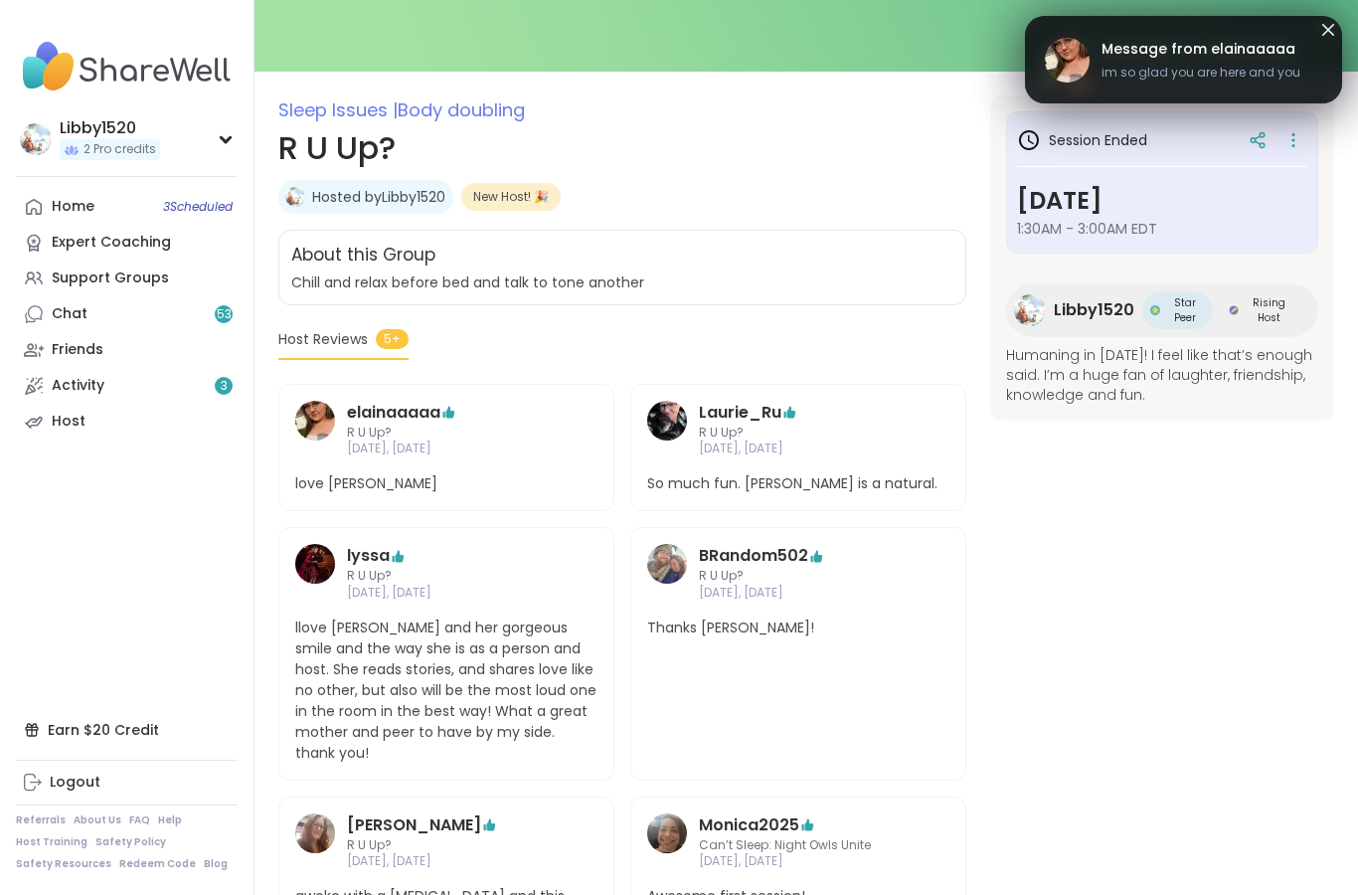
click at [1298, 147] on icon at bounding box center [1294, 140] width 20 height 28
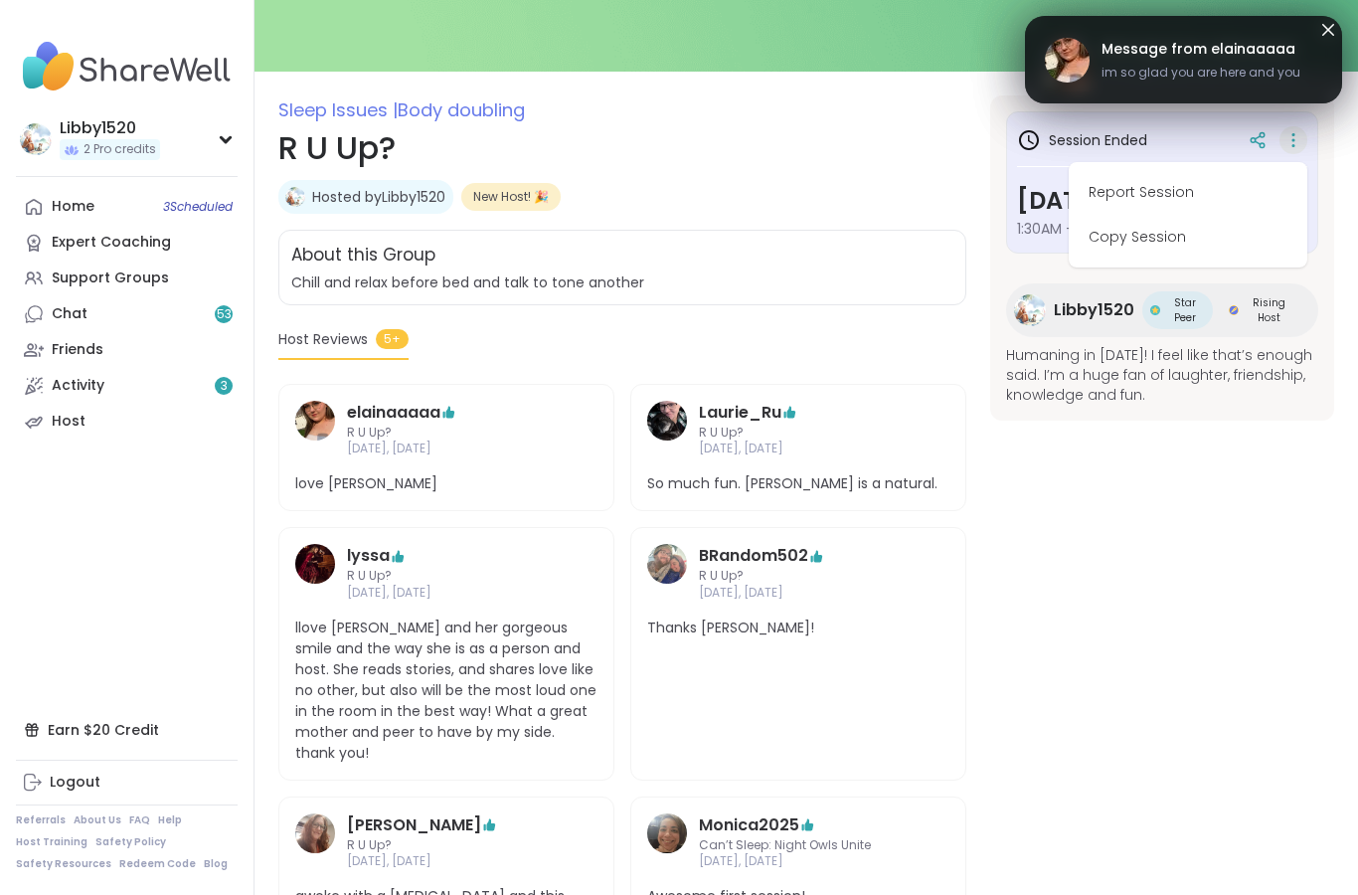
click at [1123, 135] on h3 "Session Ended" at bounding box center [1082, 140] width 130 height 24
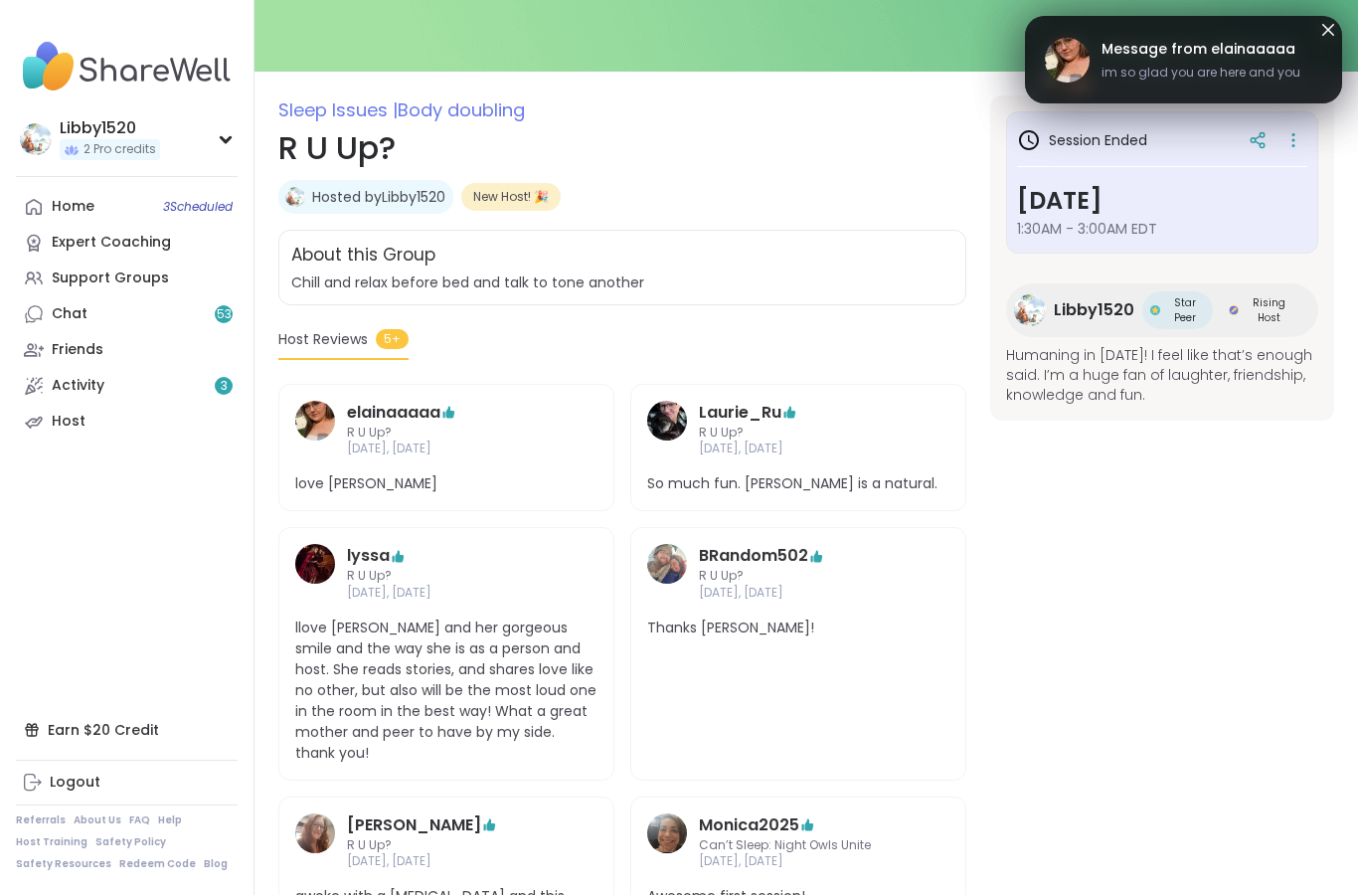
click at [1084, 206] on h3 "[DATE]" at bounding box center [1162, 201] width 290 height 36
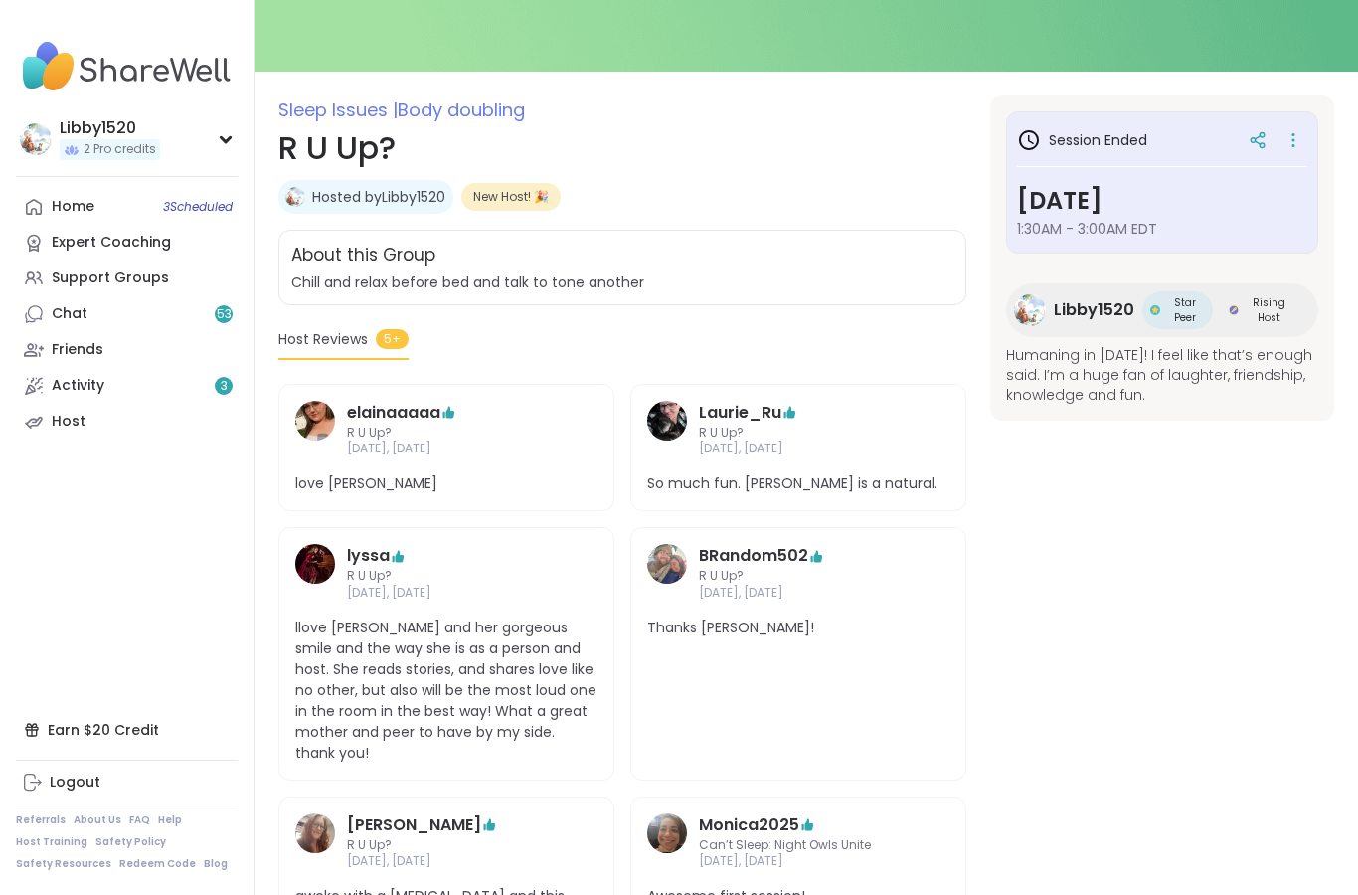
click at [1203, 170] on div "Session Ended [DATE] 1:30AM - 3:00AM EDT" at bounding box center [1162, 180] width 290 height 116
click at [565, 241] on div "About this Group Chill and relax before bed and talk to tone another" at bounding box center [622, 268] width 688 height 76
click at [223, 205] on span "3 Scheduled" at bounding box center [198, 207] width 70 height 16
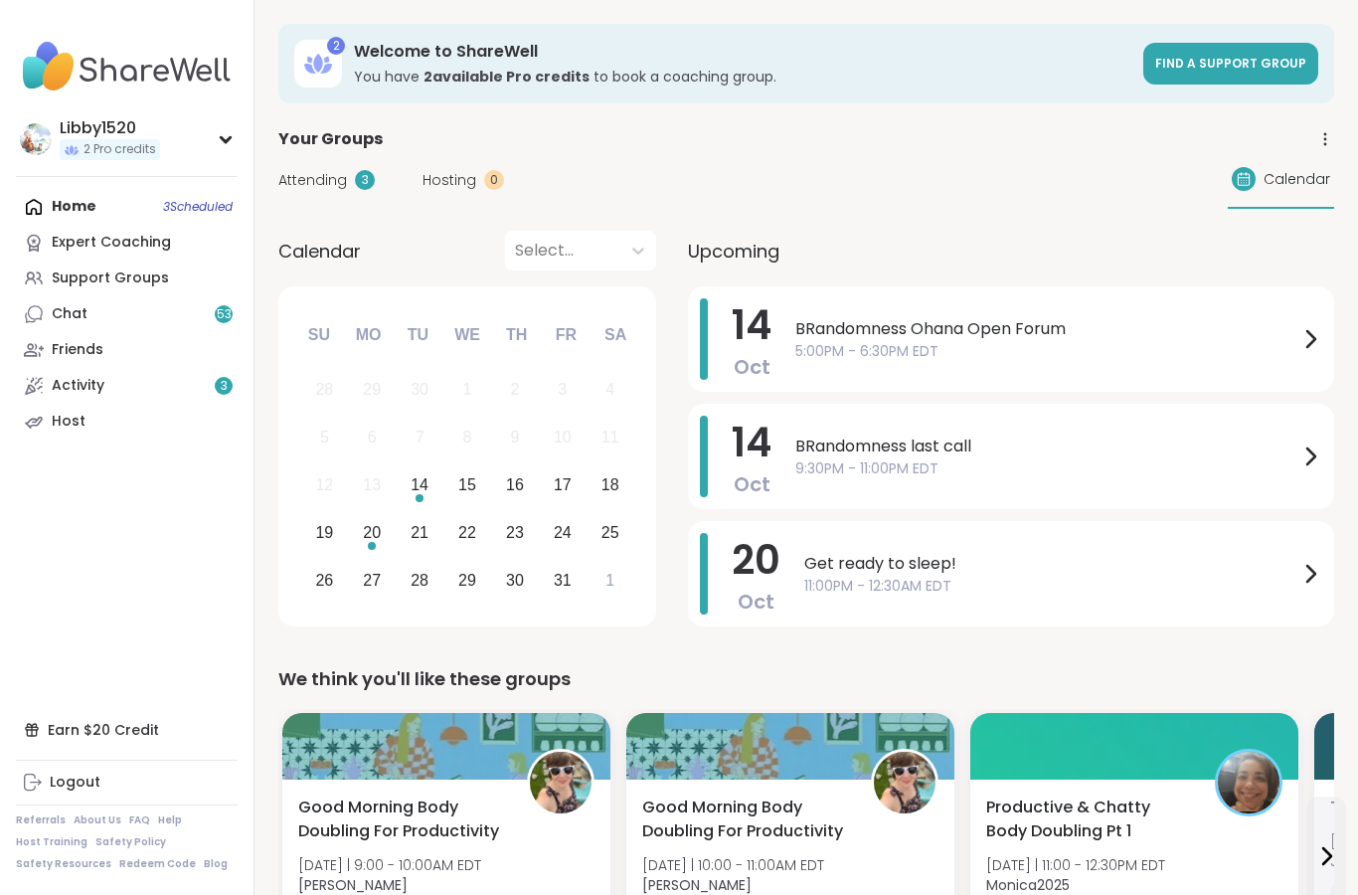
click at [218, 309] on span "53" at bounding box center [224, 314] width 15 height 17
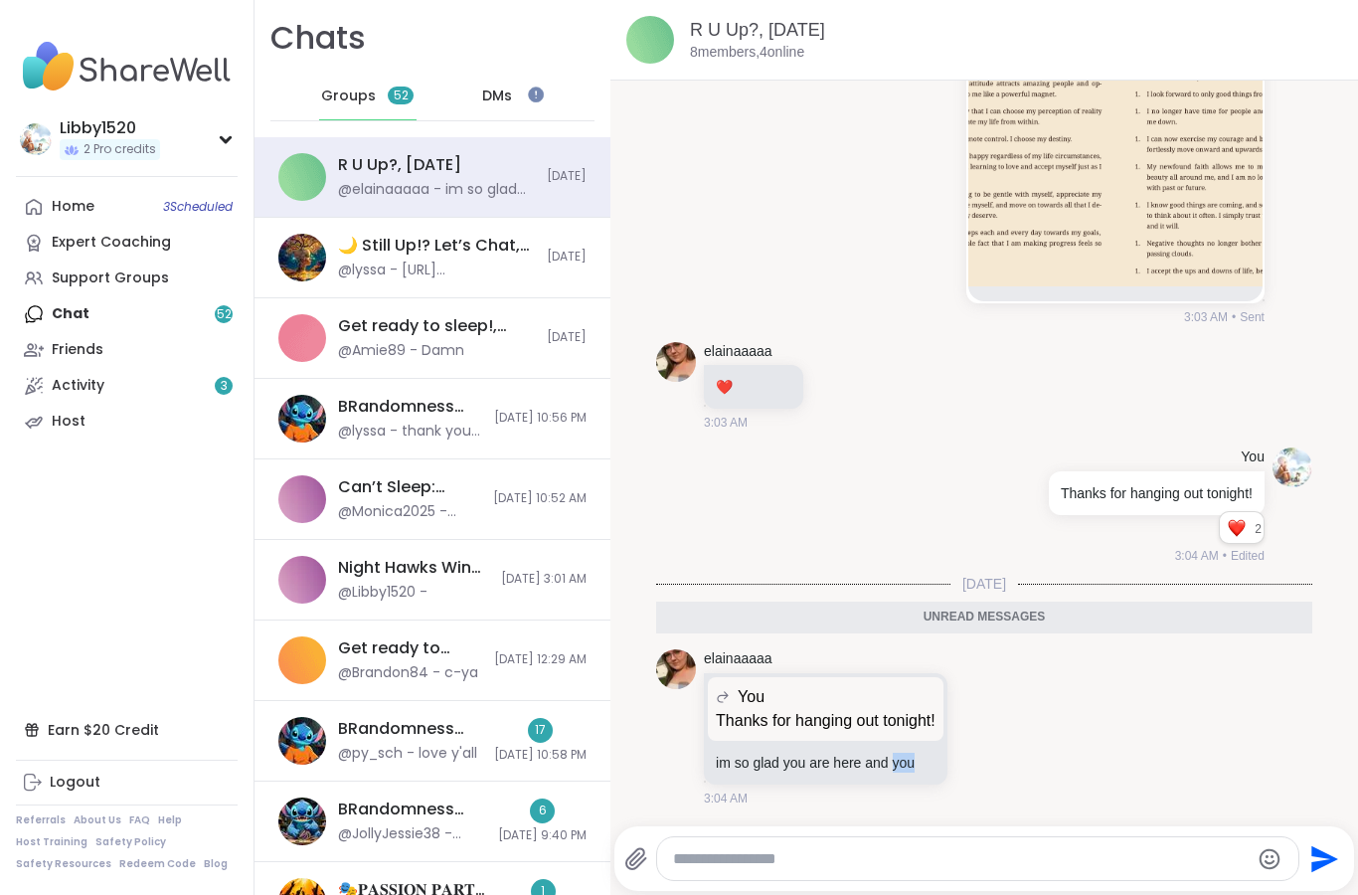
click at [1074, 605] on div "Unread messages" at bounding box center [984, 618] width 656 height 32
click at [987, 725] on icon at bounding box center [982, 727] width 18 height 20
click at [831, 698] on div "Select Reaction: Heart" at bounding box center [824, 695] width 18 height 18
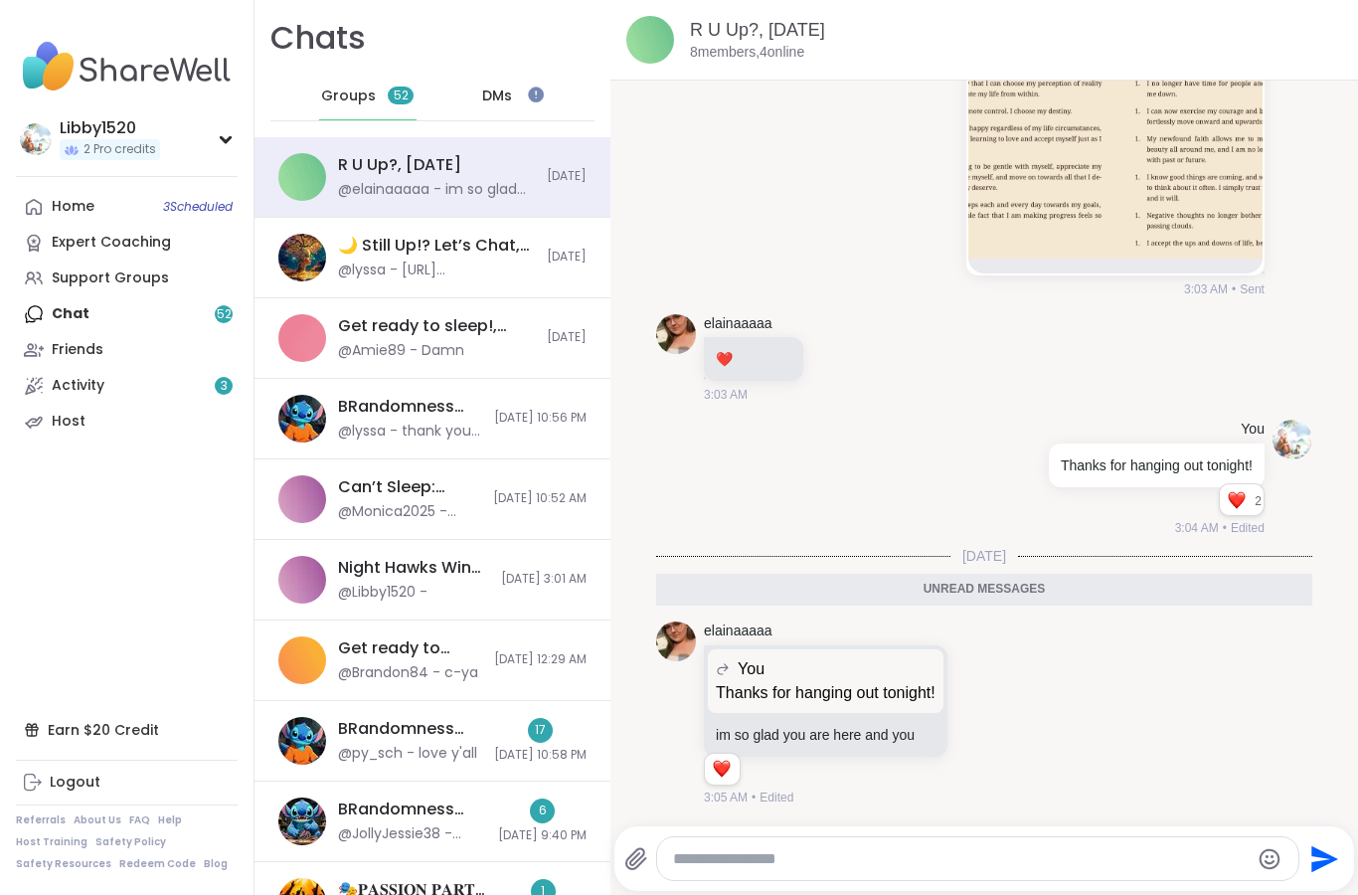
click at [888, 864] on textarea "Type your message" at bounding box center [961, 859] width 577 height 20
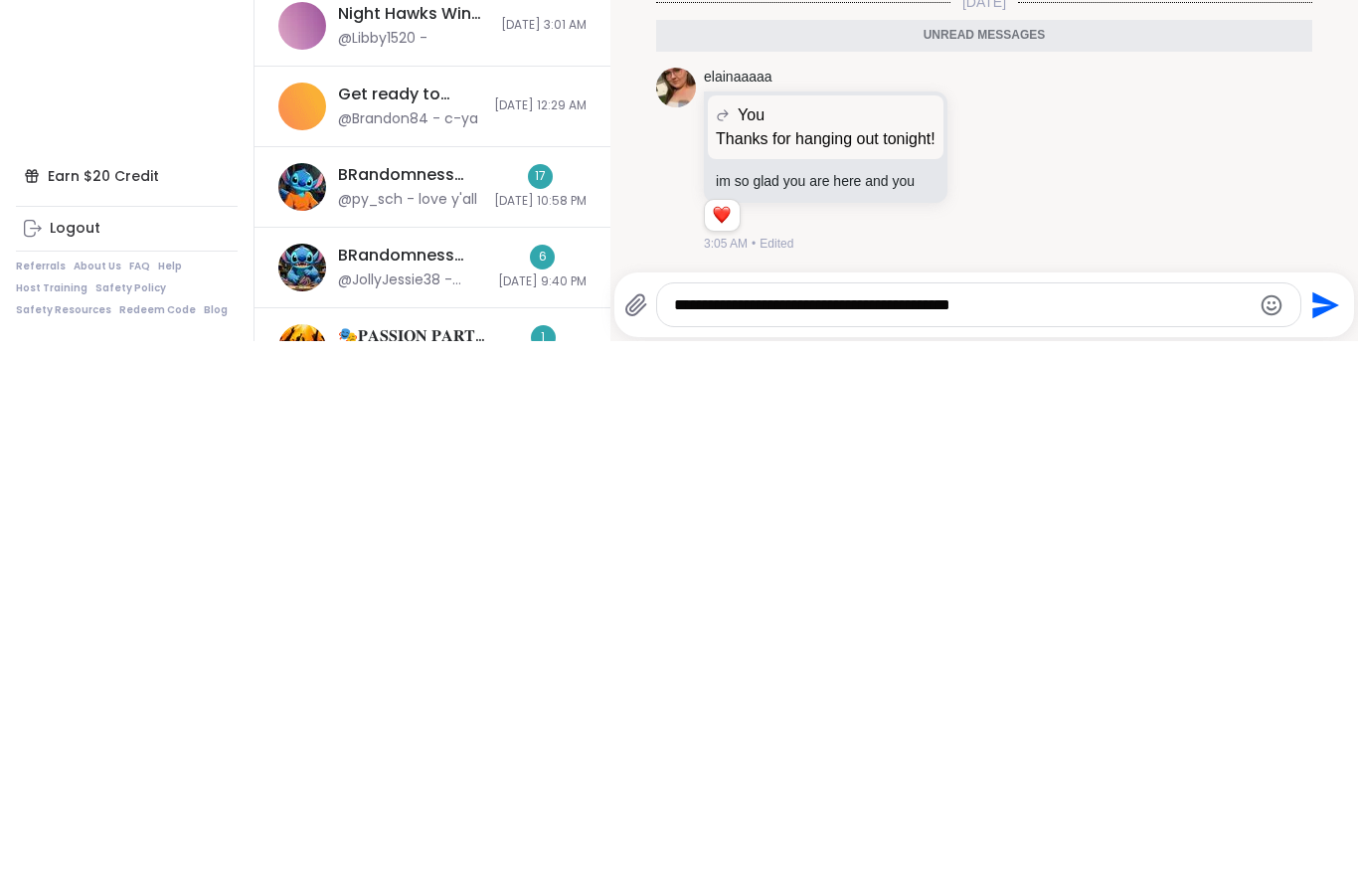
type textarea "**********"
click at [1324, 843] on icon "Send" at bounding box center [1324, 859] width 32 height 32
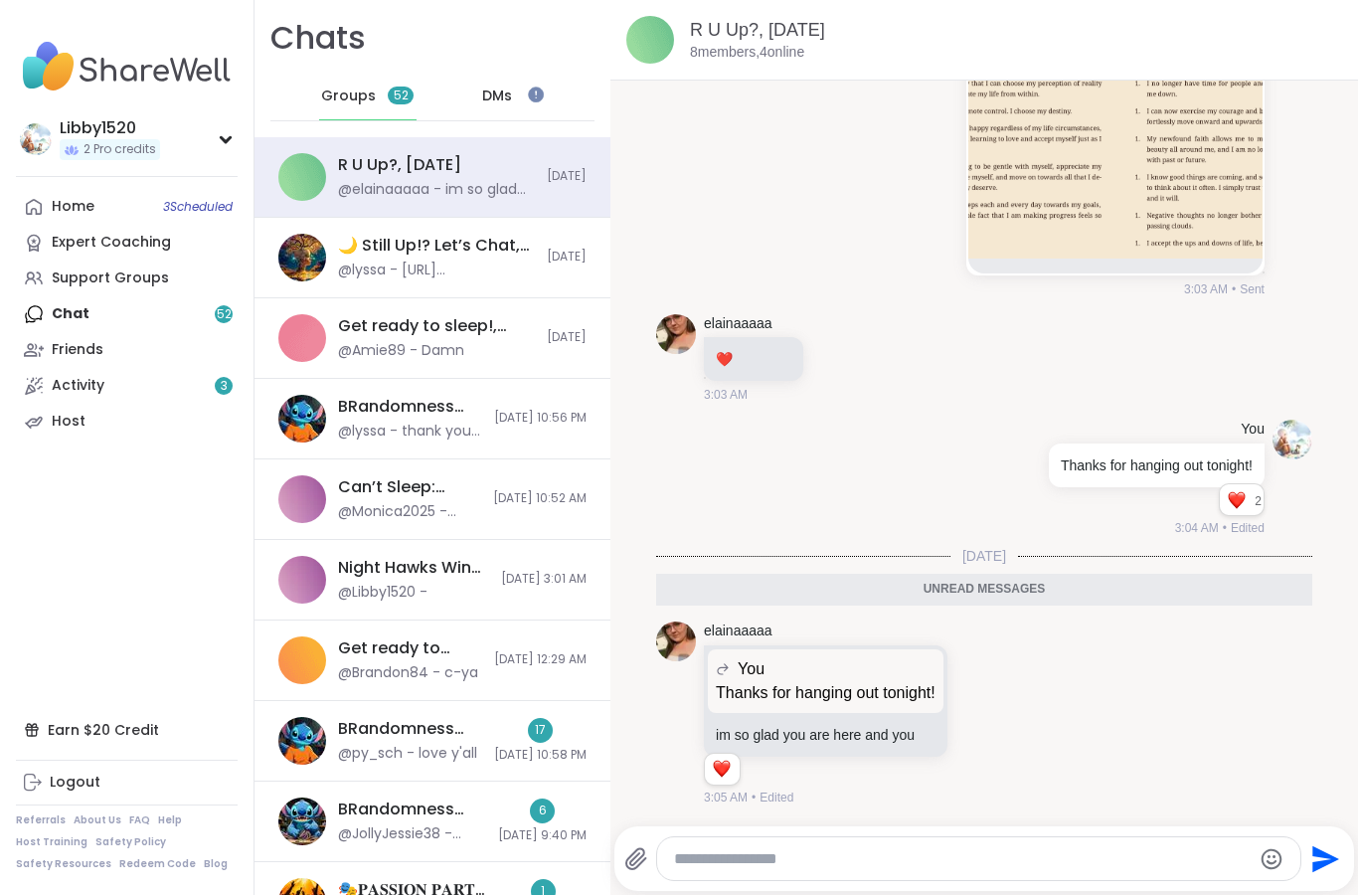
scroll to position [8614, 0]
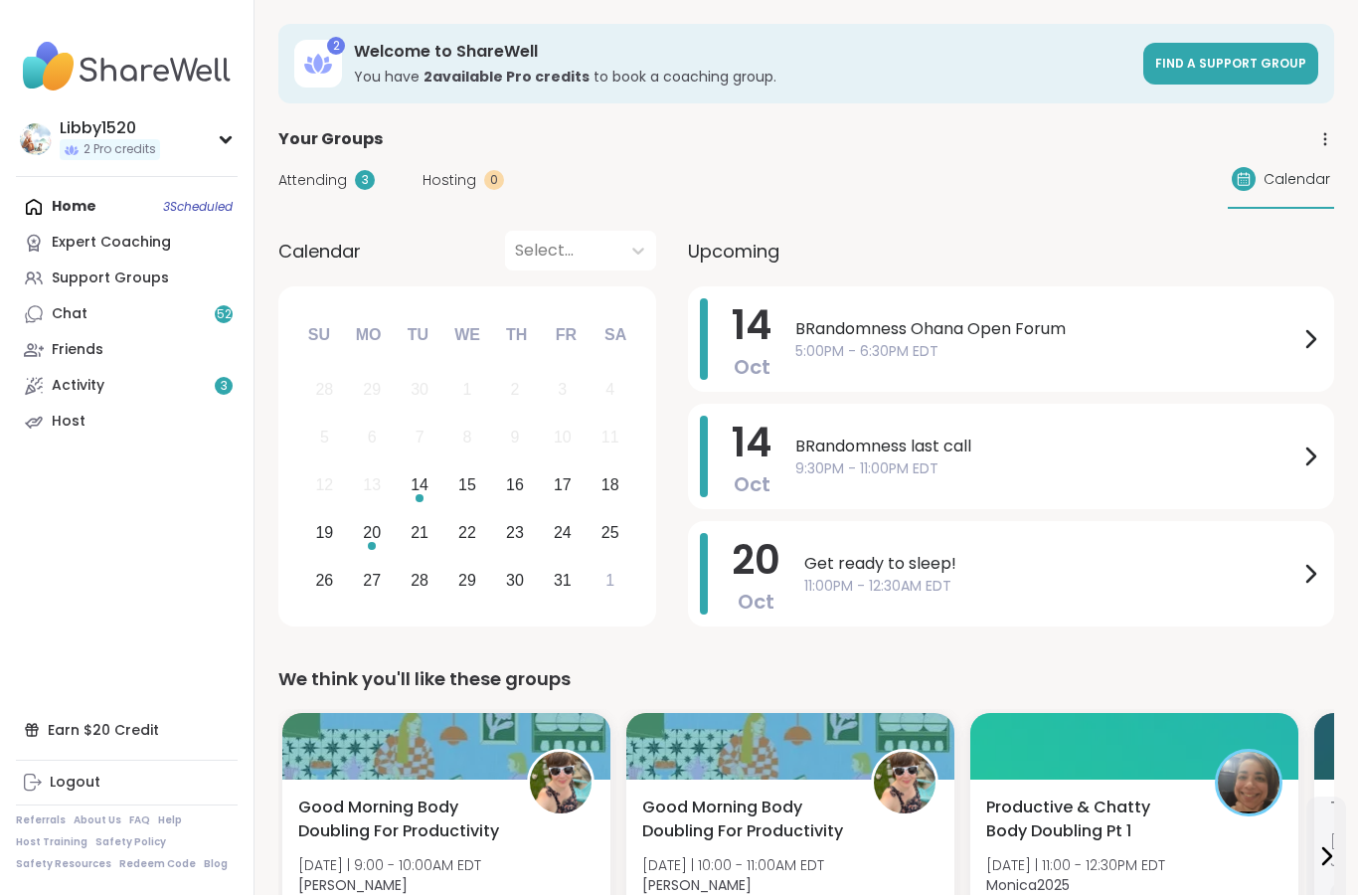
click at [43, 318] on icon at bounding box center [34, 314] width 20 height 20
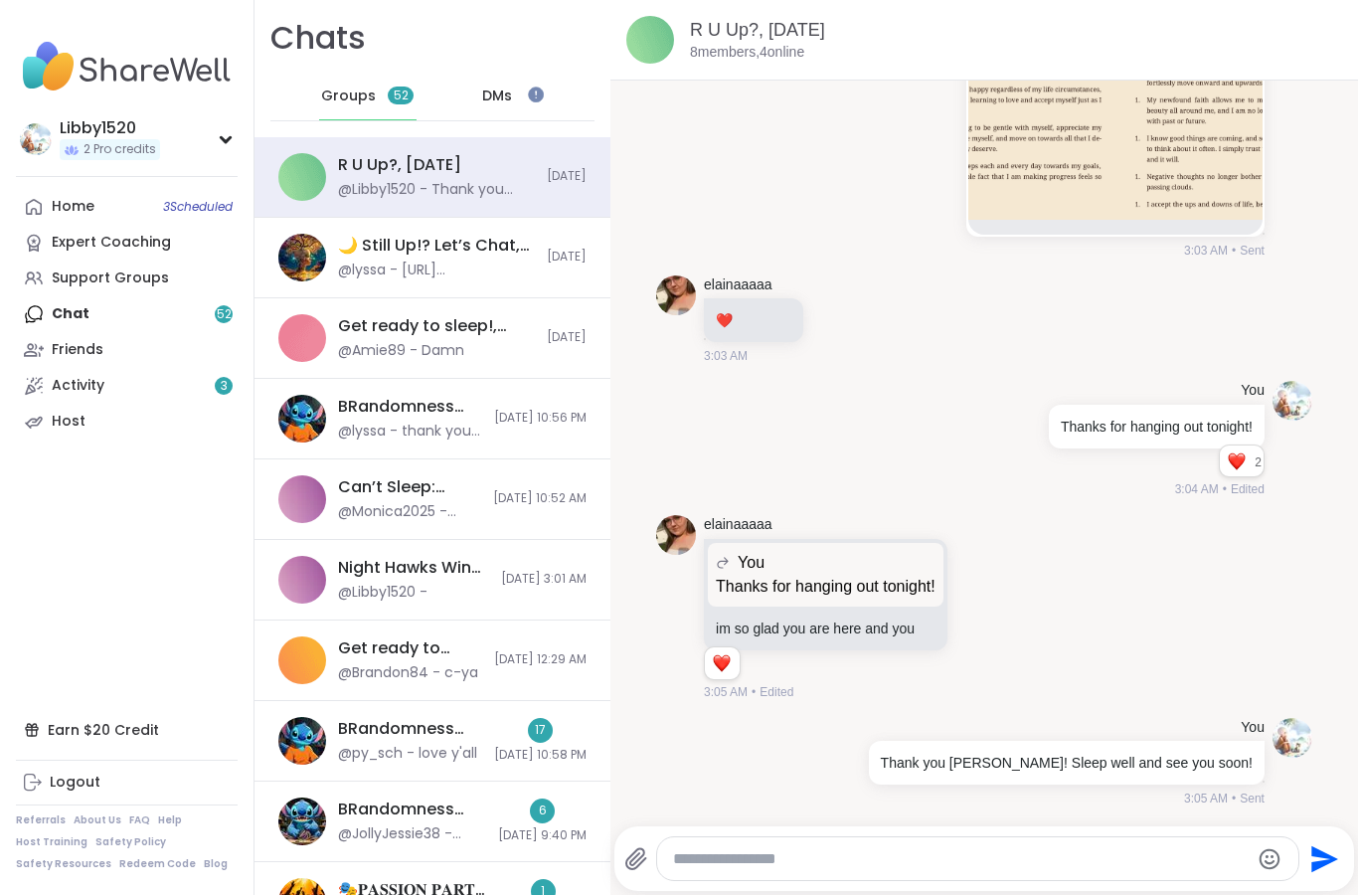
click at [880, 861] on textarea "Type your message" at bounding box center [961, 859] width 577 height 20
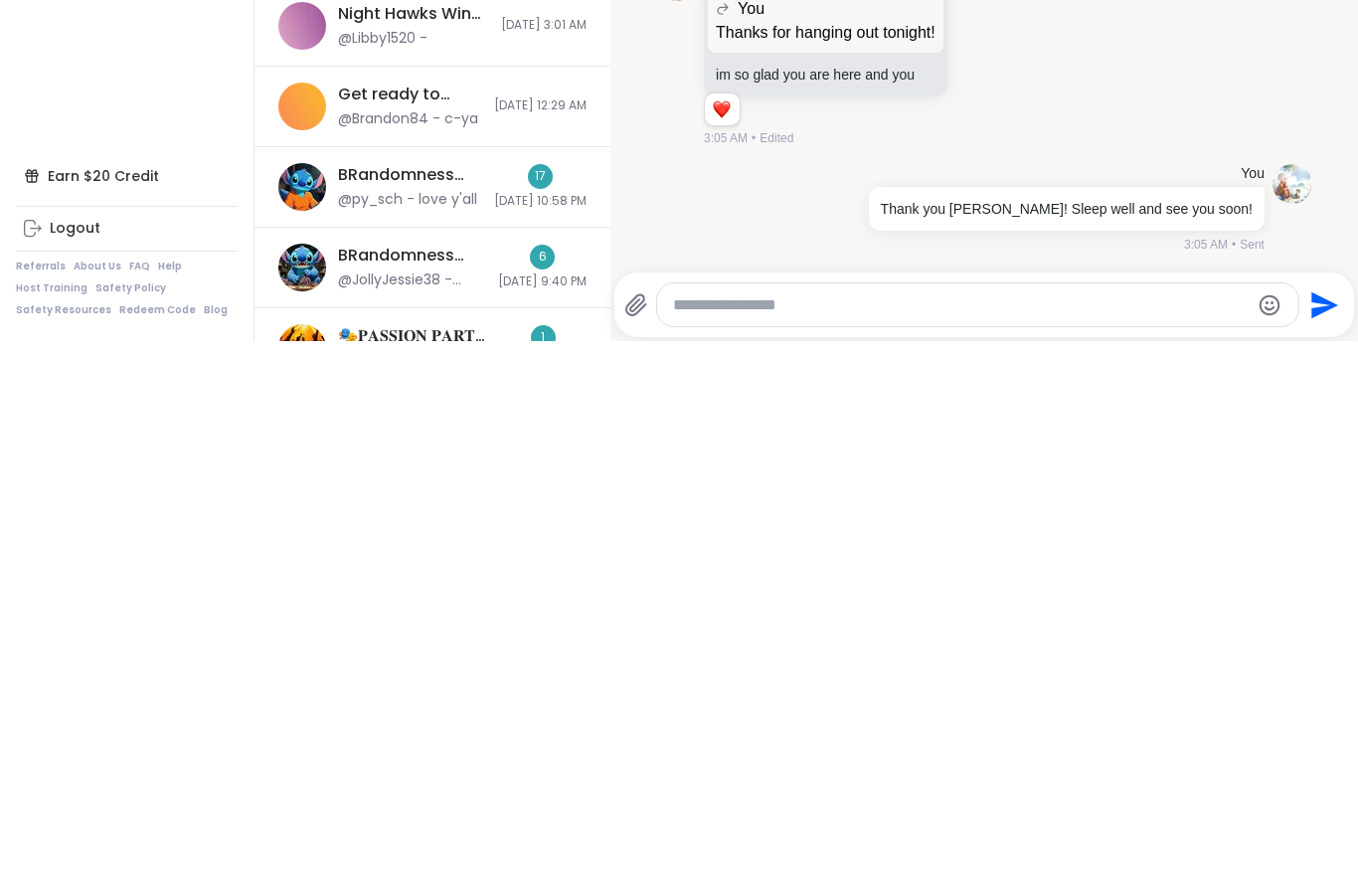
click at [865, 750] on div at bounding box center [856, 762] width 18 height 24
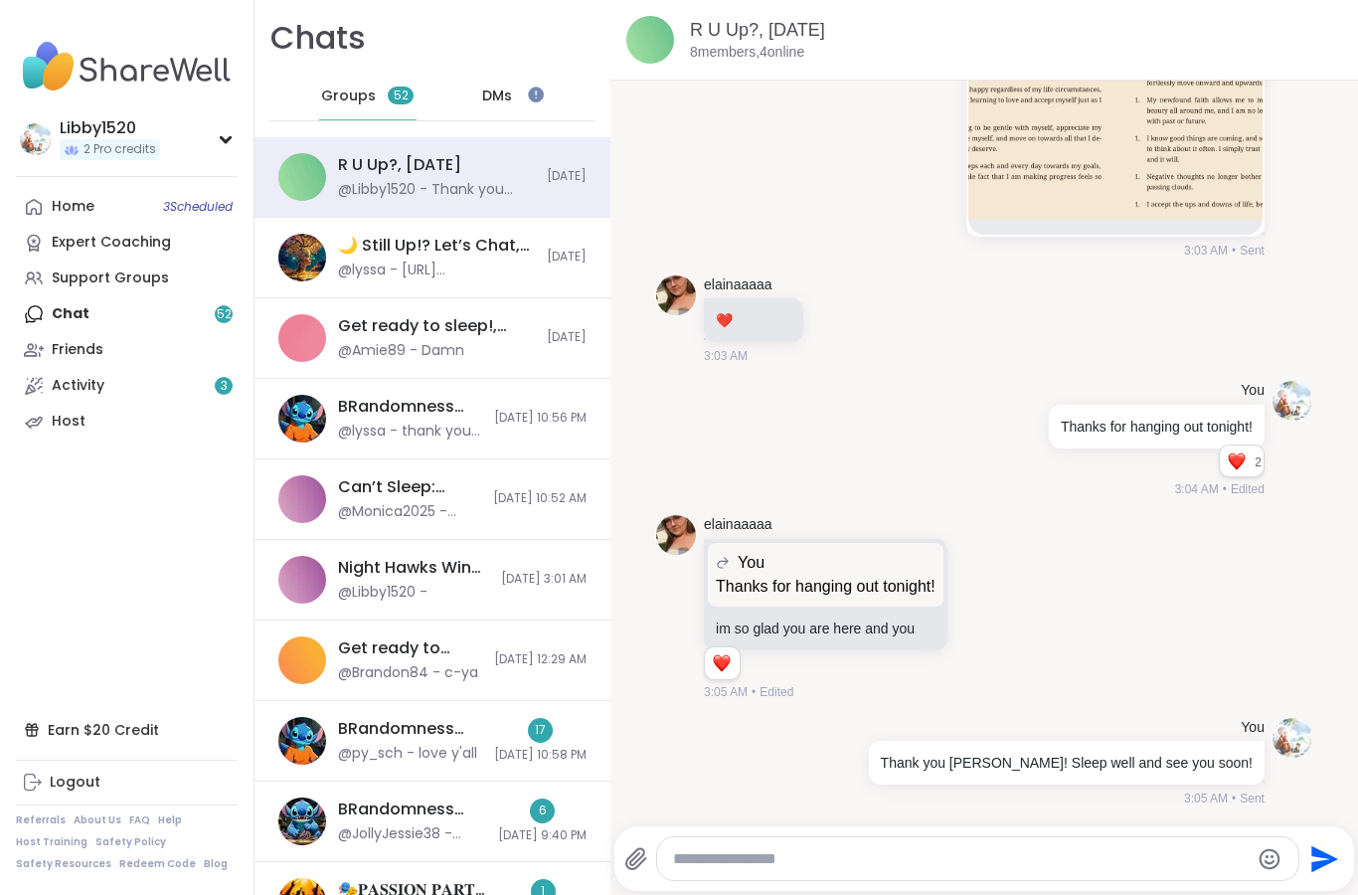
click at [890, 794] on icon at bounding box center [880, 791] width 20 height 20
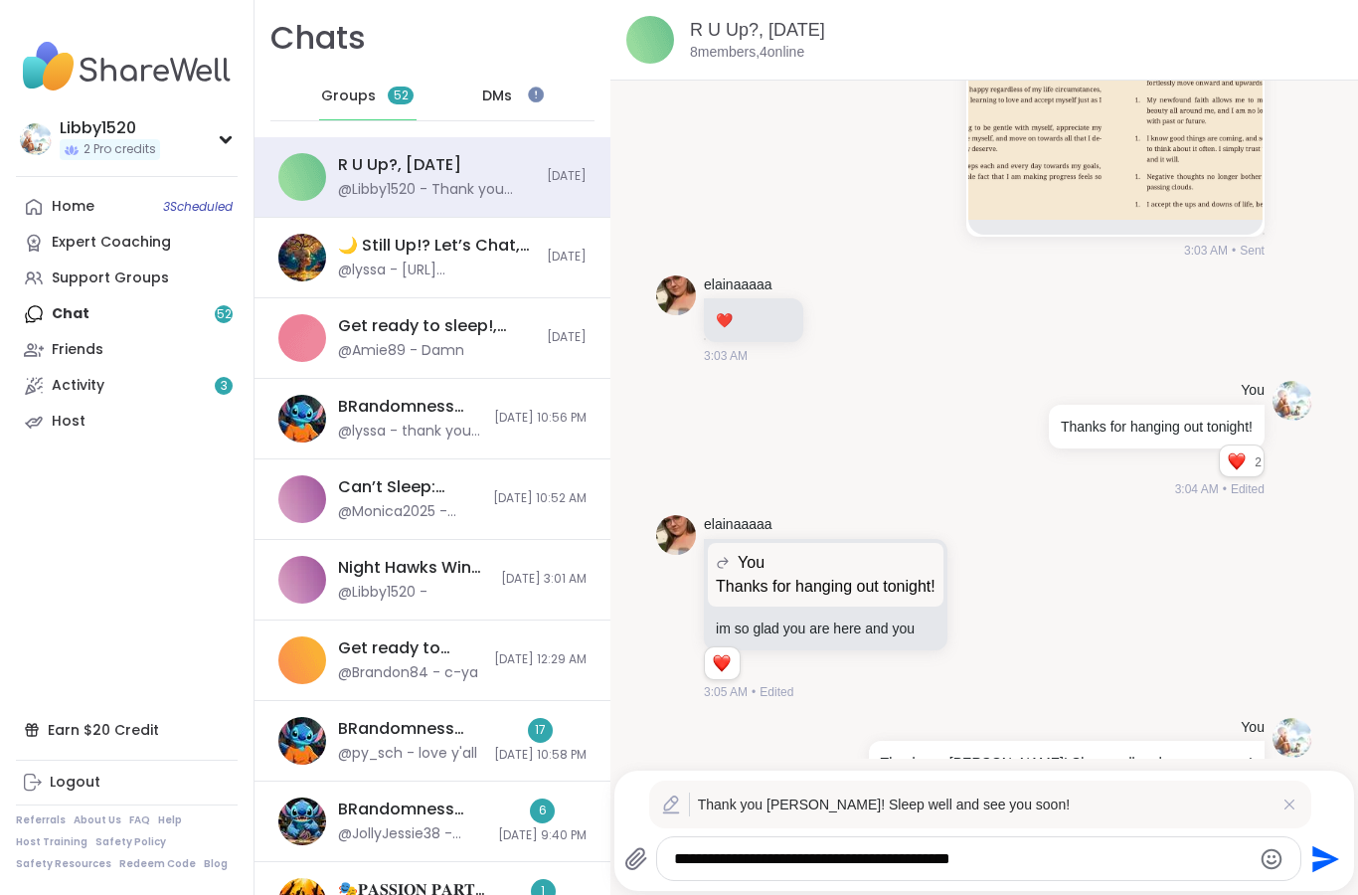
click at [805, 858] on textarea "**********" at bounding box center [962, 859] width 577 height 20
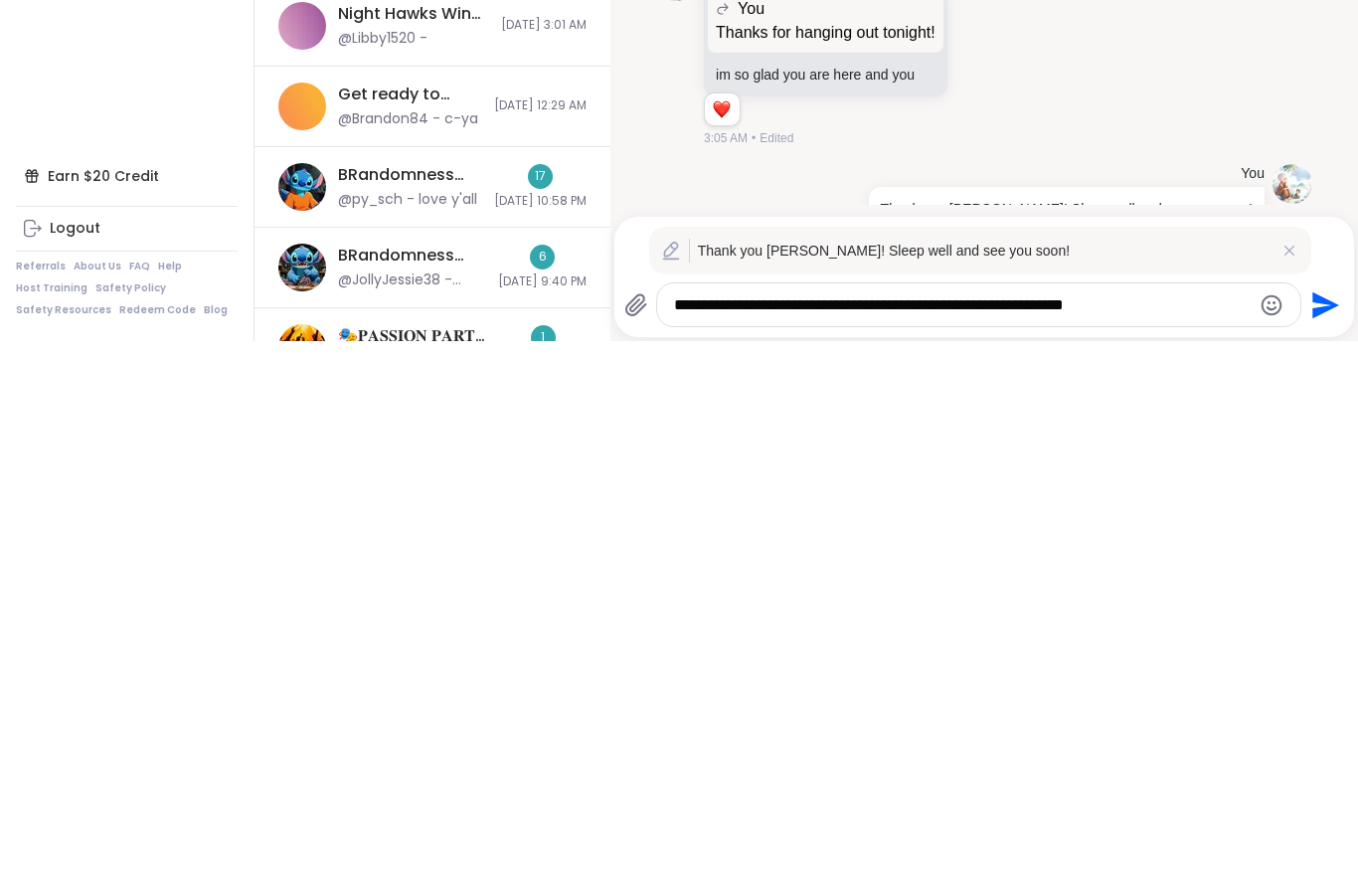
type textarea "**********"
click at [1324, 845] on icon "Send" at bounding box center [1326, 858] width 27 height 27
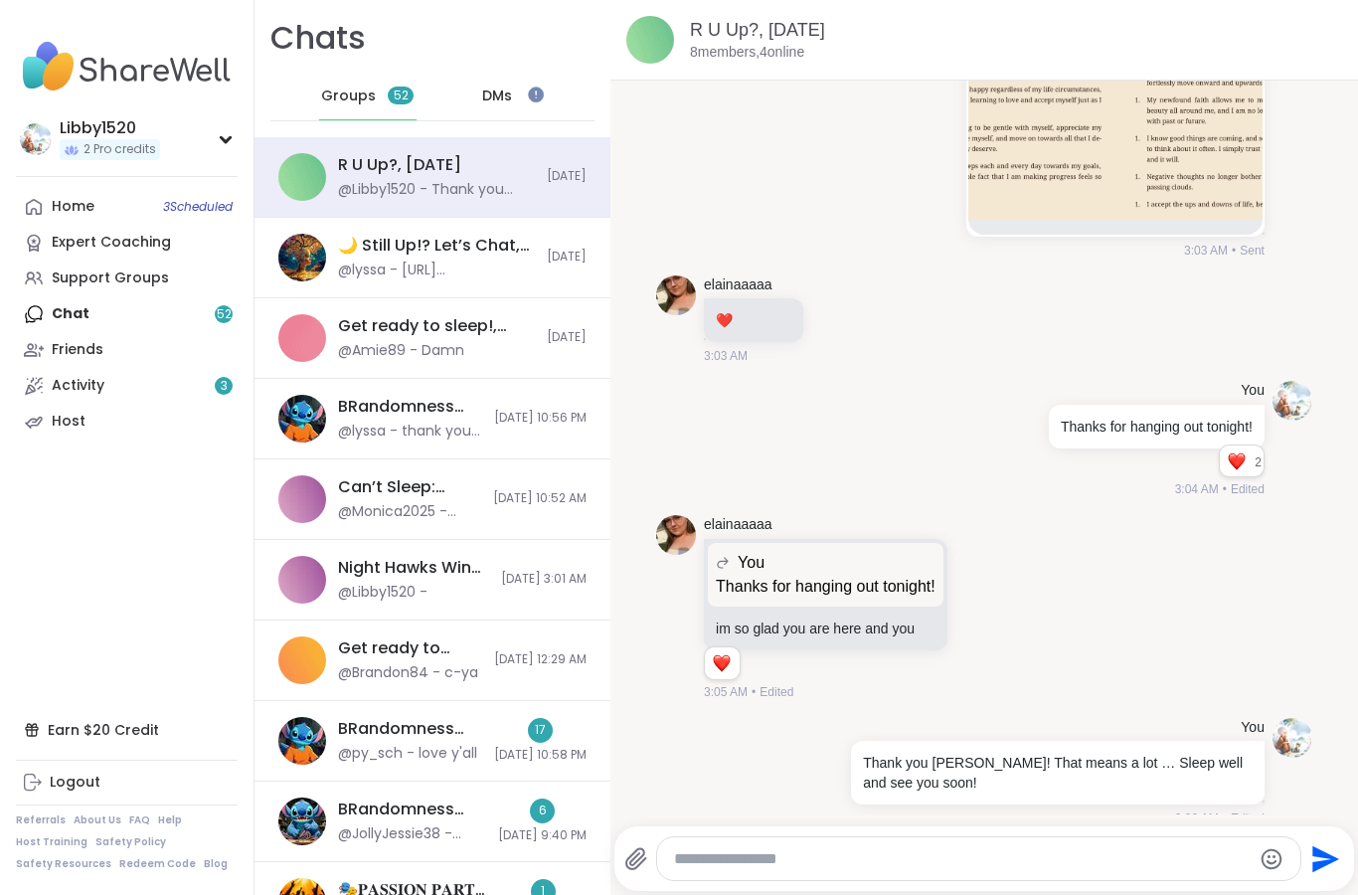
click at [46, 211] on link "Home 3 Scheduled" at bounding box center [127, 207] width 222 height 36
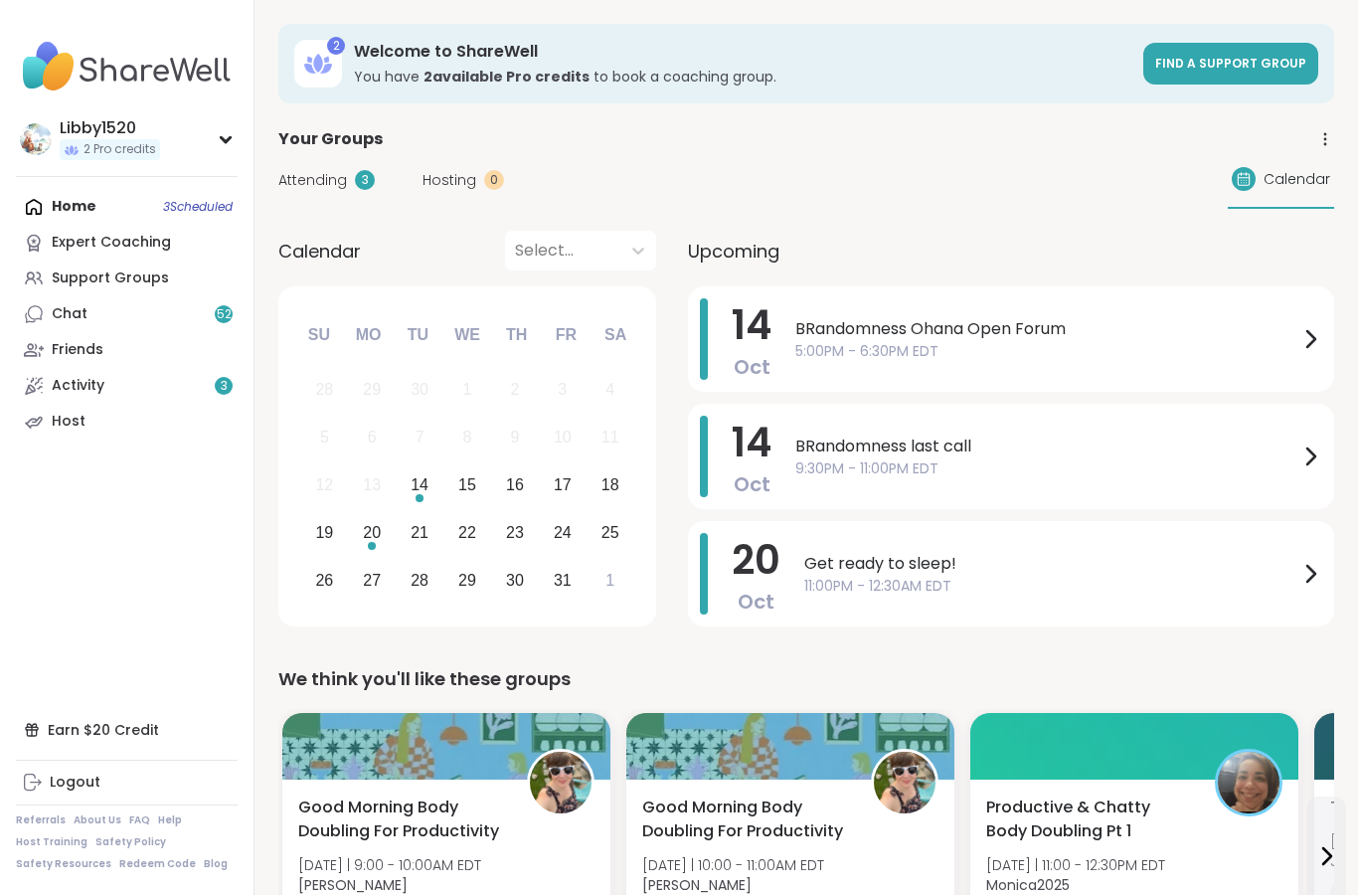
click at [45, 209] on div "Home 3 Scheduled Expert Coaching Support Groups Chat 52 Friends Activity 3 Host" at bounding box center [127, 314] width 222 height 251
click at [50, 281] on link "Support Groups" at bounding box center [127, 279] width 222 height 36
